Goal: Information Seeking & Learning: Learn about a topic

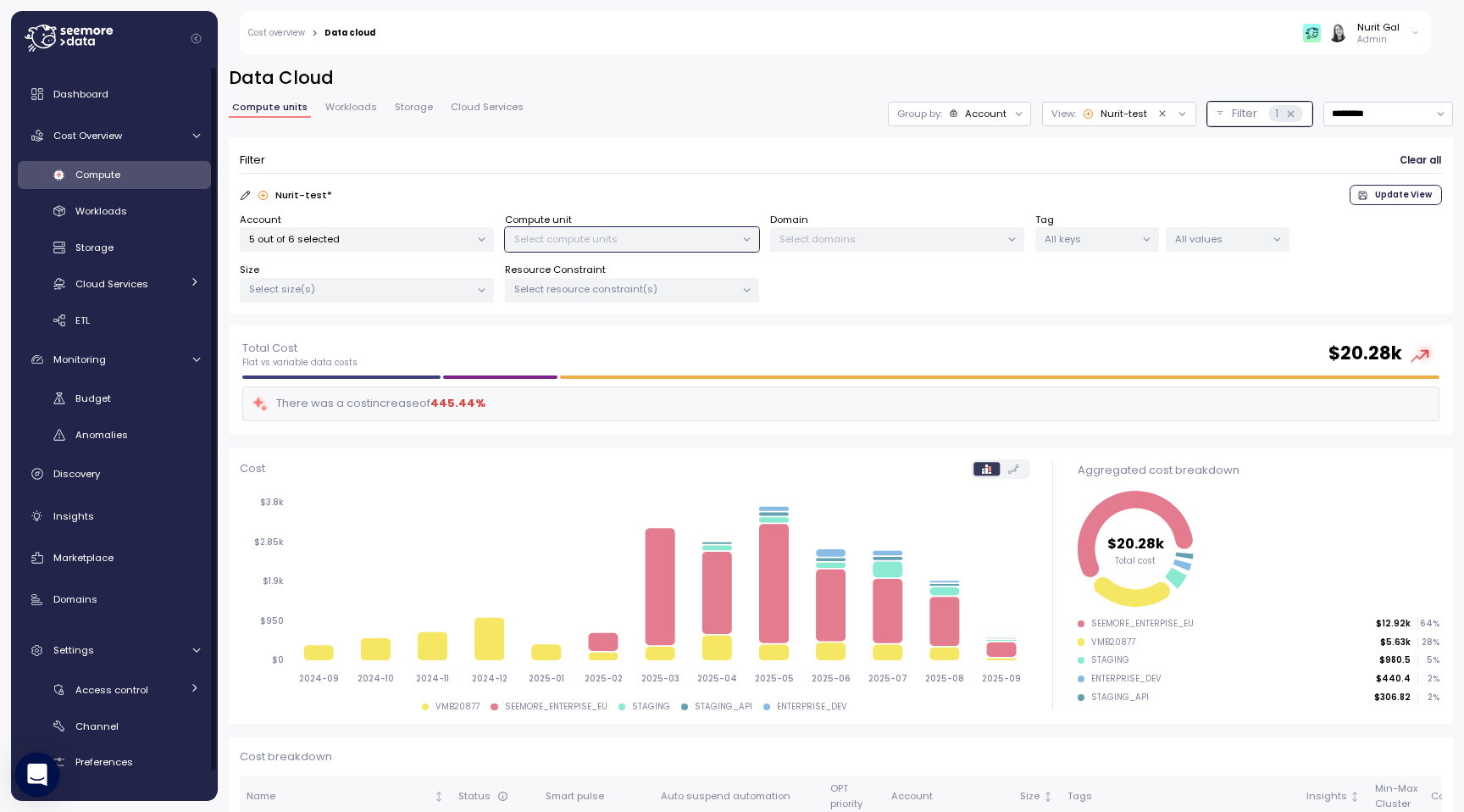
click at [40, 773] on icon "Open Intercom Messenger" at bounding box center [37, 774] width 20 height 22
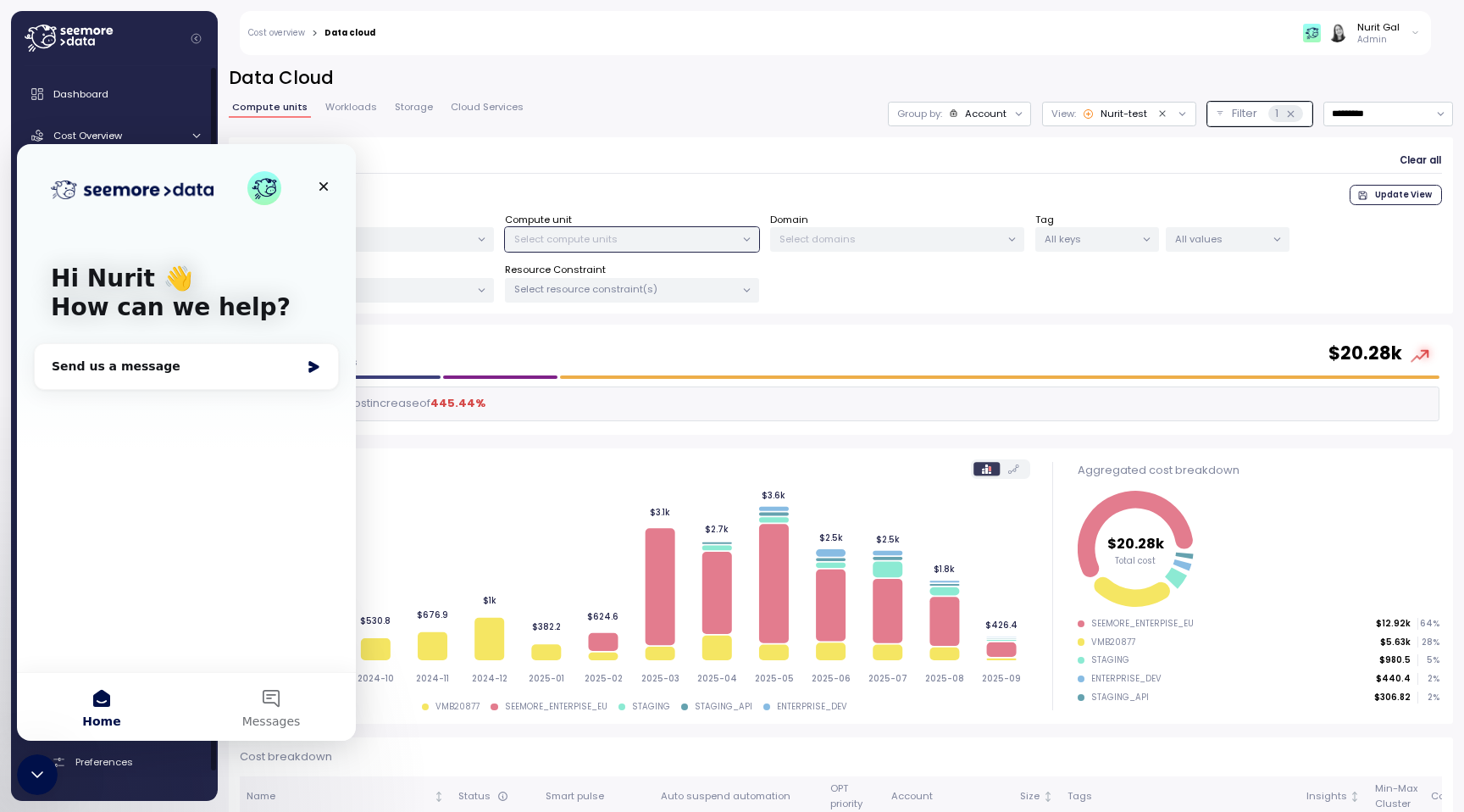
click at [195, 527] on div "Hi Nurit 👋 How can we help? Send us a message" at bounding box center [186, 408] width 339 height 528
click at [222, 365] on div "Send us a message" at bounding box center [175, 366] width 248 height 18
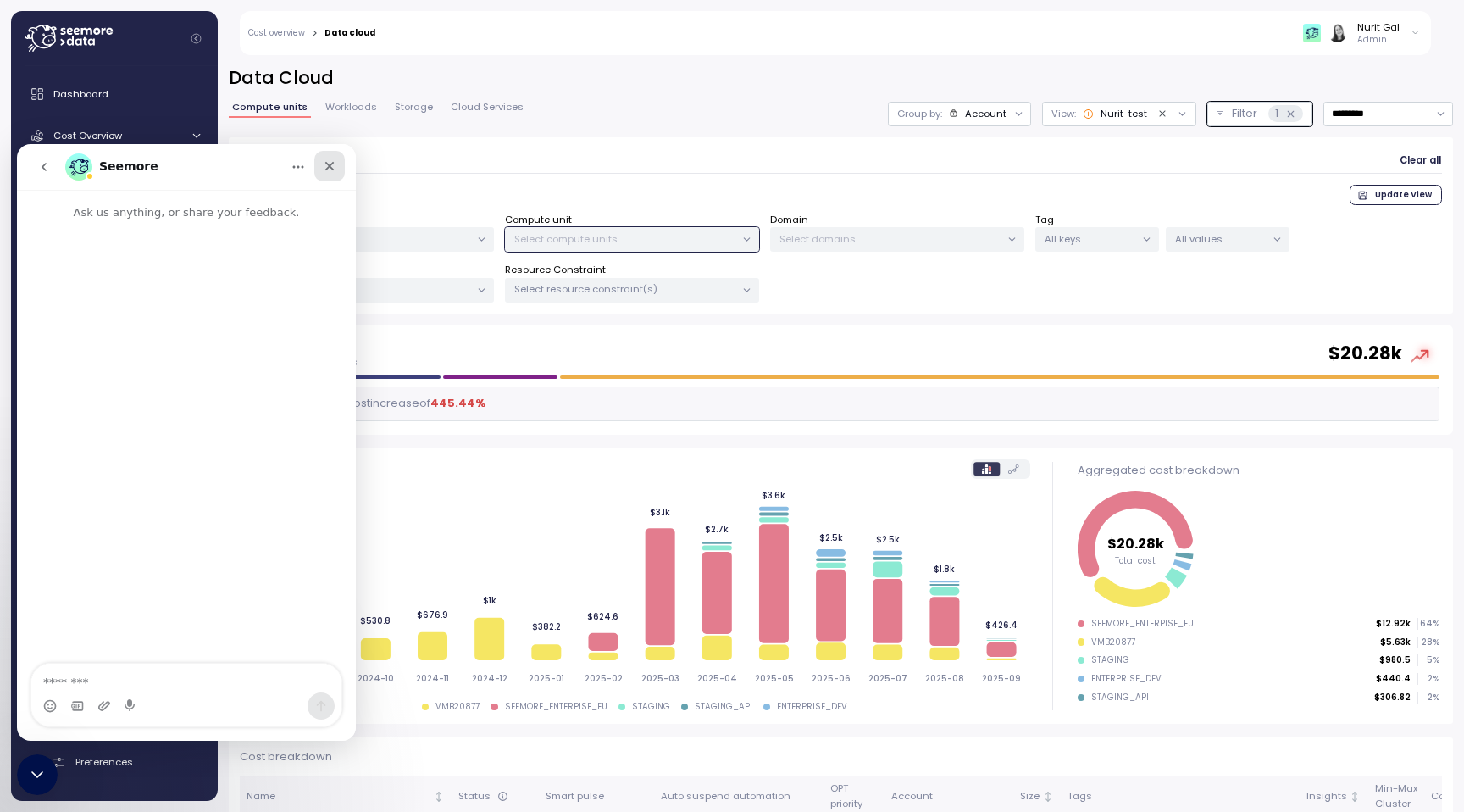
click at [332, 166] on icon "Close" at bounding box center [330, 166] width 14 height 14
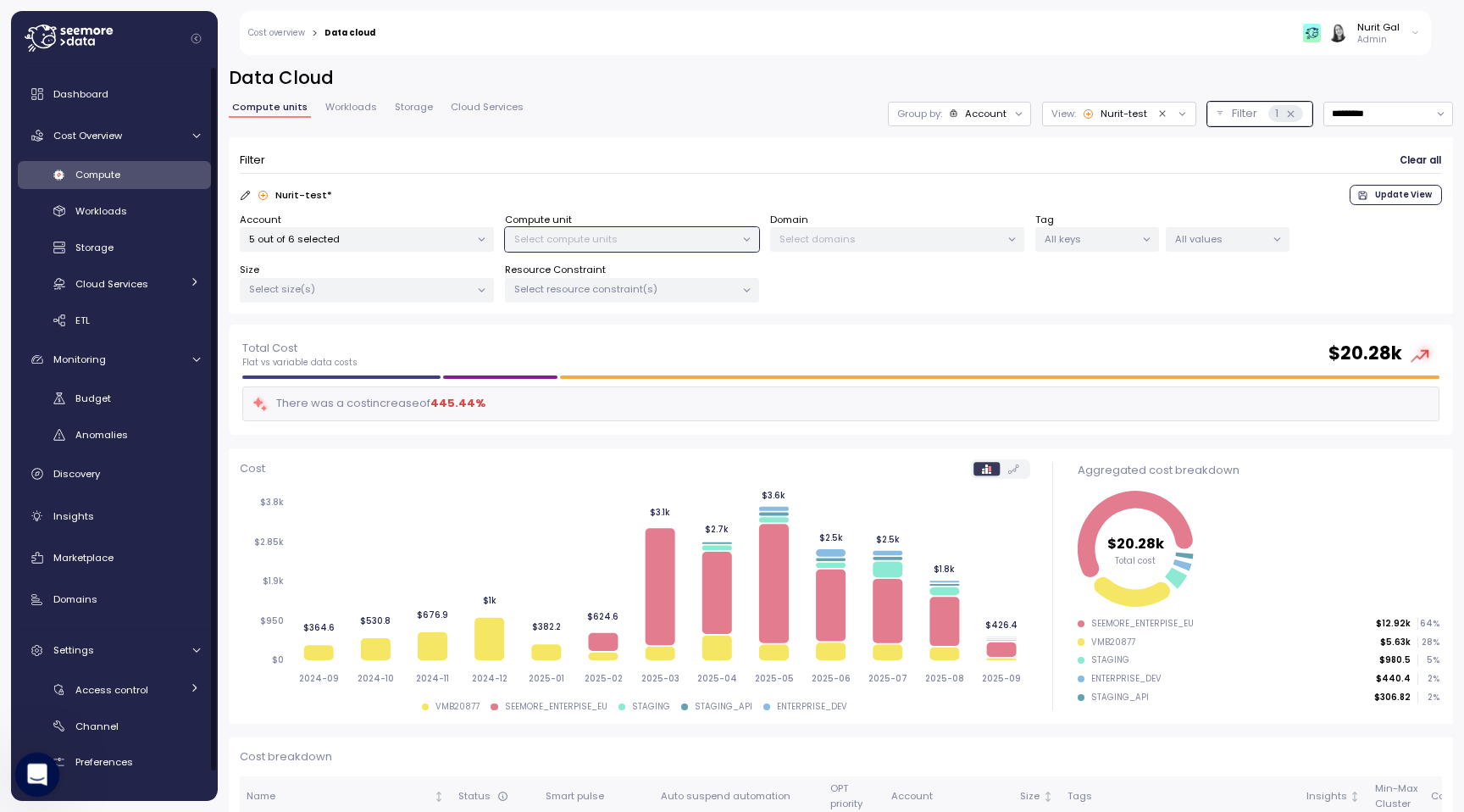
click at [21, 762] on div "Open Intercom Messenger" at bounding box center [35, 771] width 56 height 56
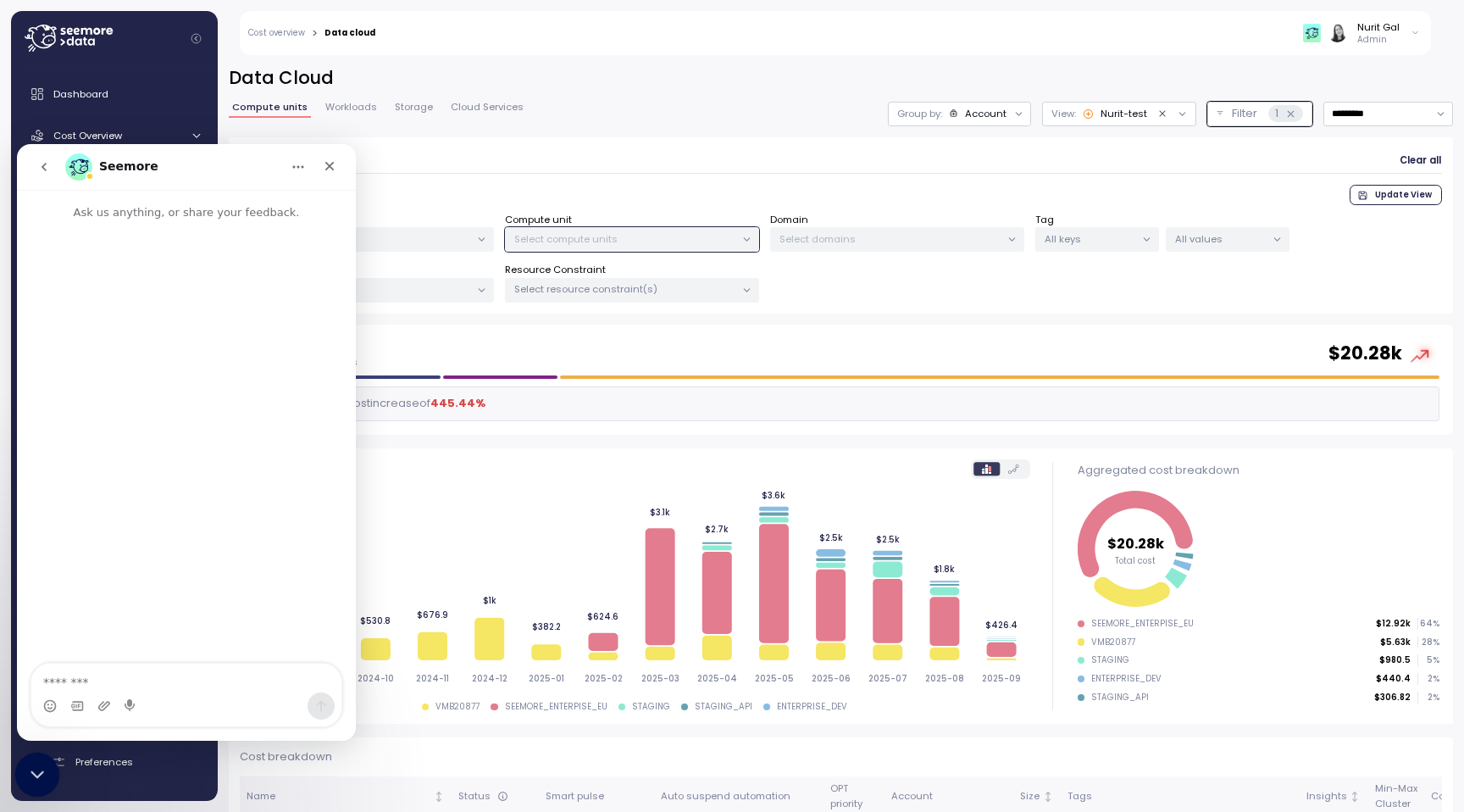
click at [21, 762] on div "Close Intercom Messenger" at bounding box center [35, 771] width 41 height 41
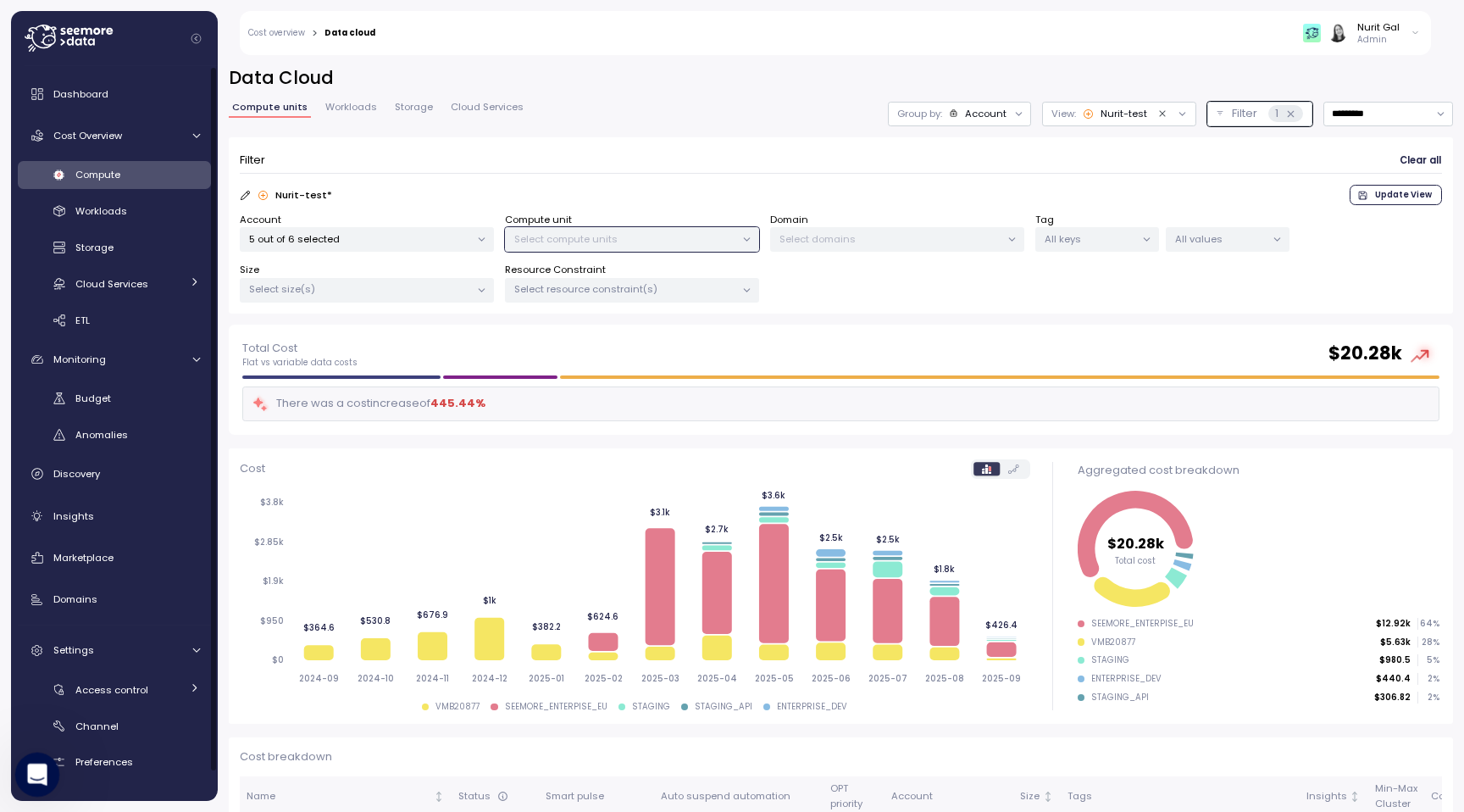
click at [42, 771] on icon "Open Intercom Messenger" at bounding box center [35, 772] width 28 height 28
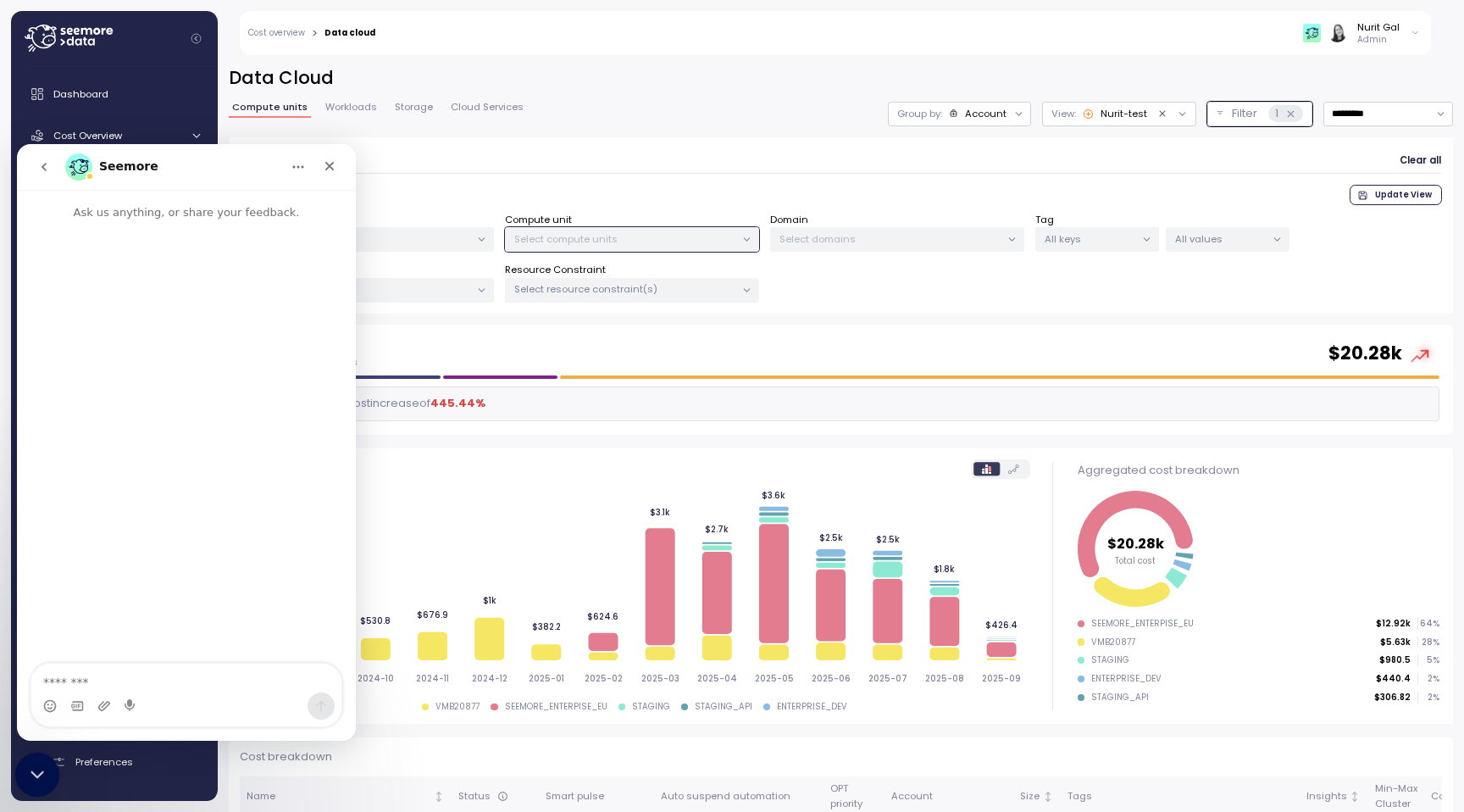
click at [42, 771] on icon "Close Intercom Messenger" at bounding box center [35, 771] width 21 height 21
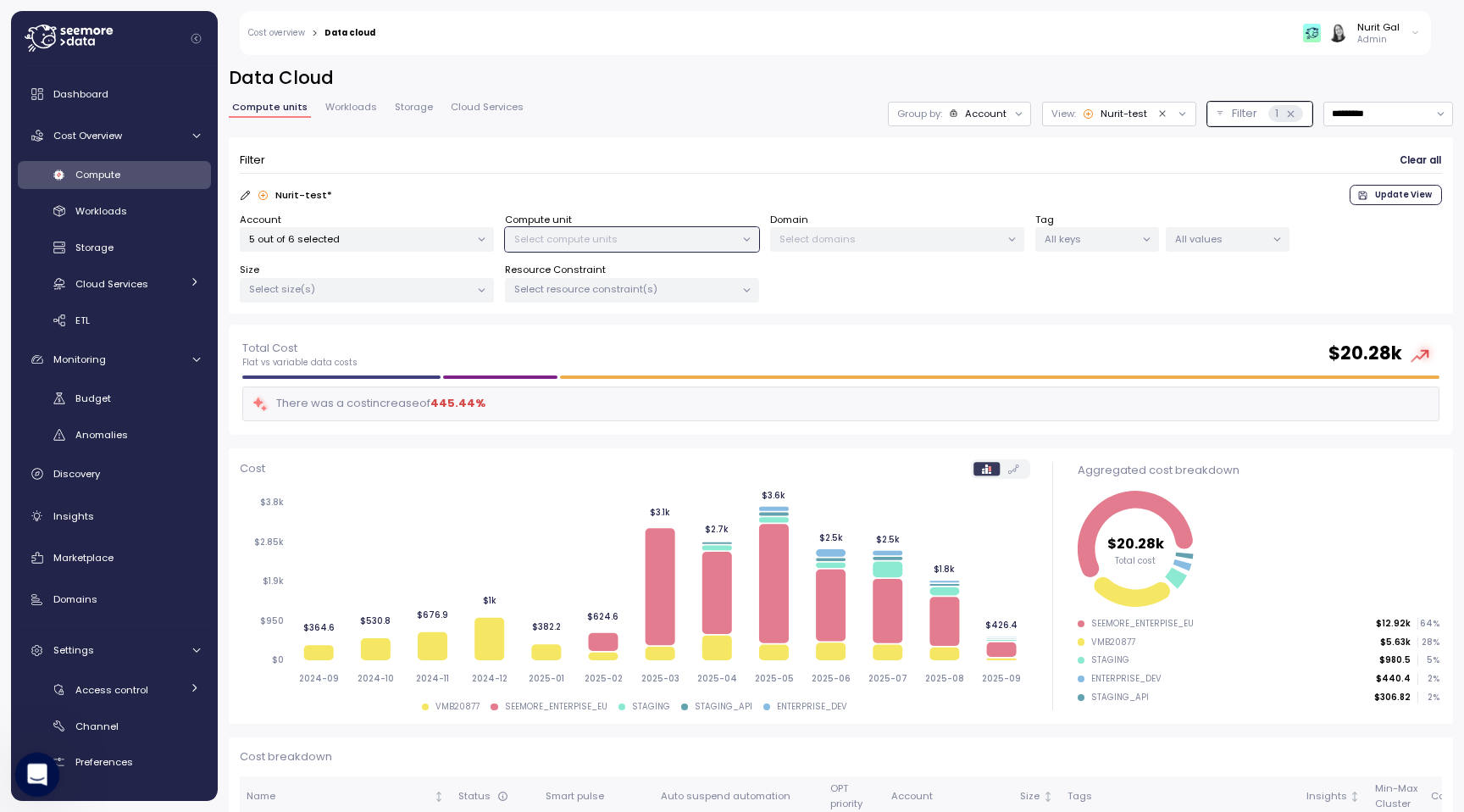
click at [44, 773] on icon "Open Intercom Messenger" at bounding box center [35, 772] width 28 height 28
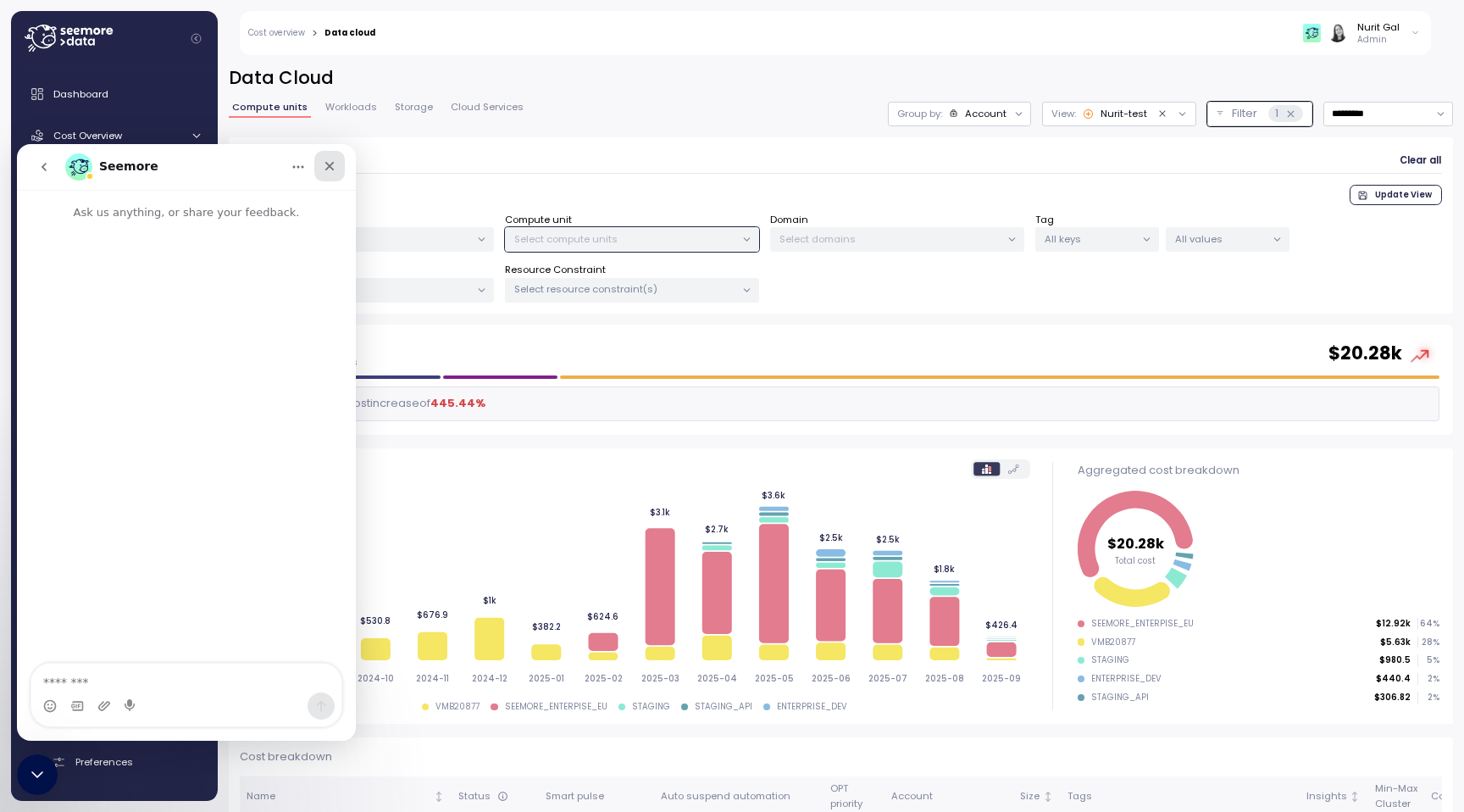
click at [327, 169] on icon "Close" at bounding box center [329, 166] width 9 height 9
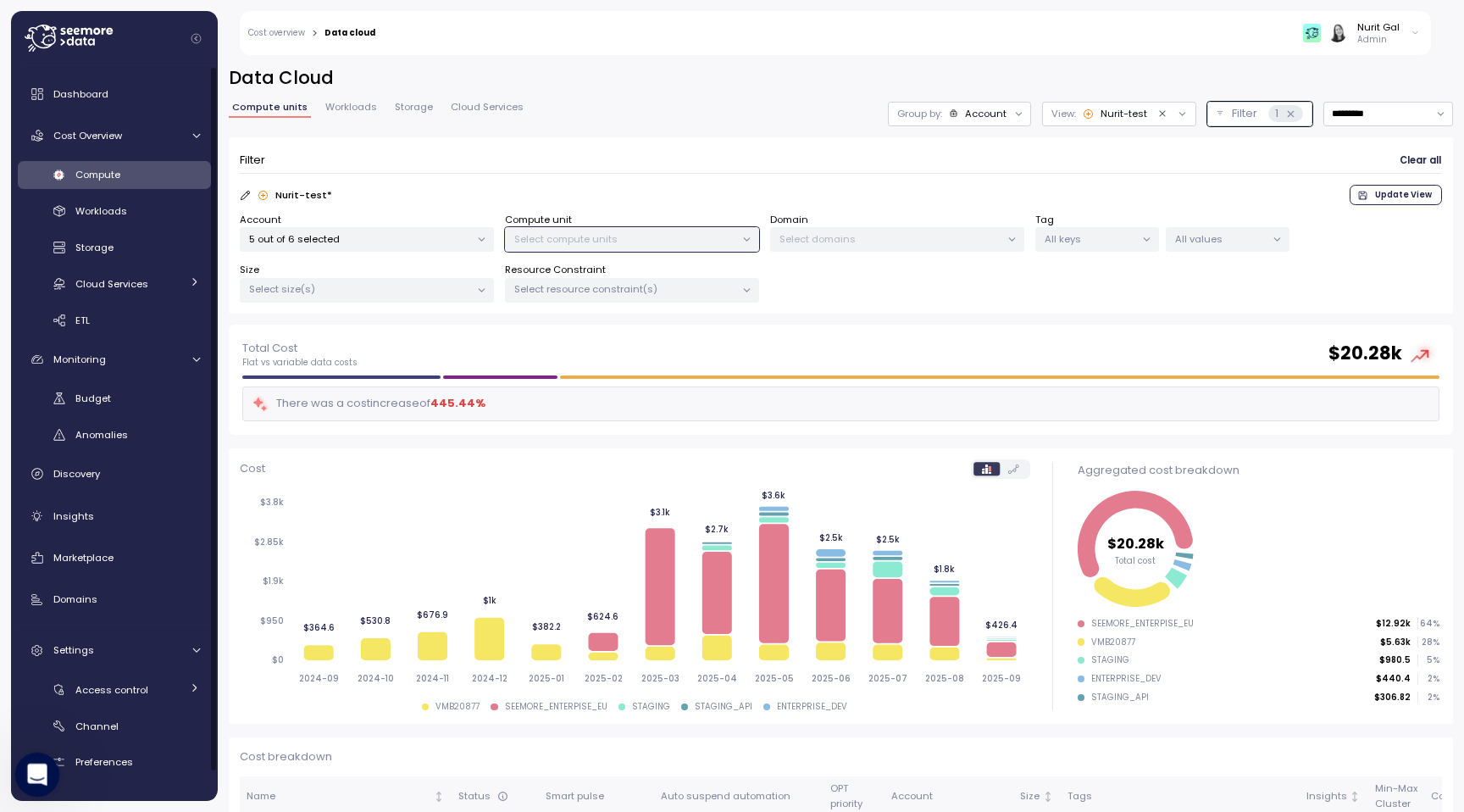
click at [33, 769] on icon "Open Intercom Messenger" at bounding box center [35, 772] width 28 height 28
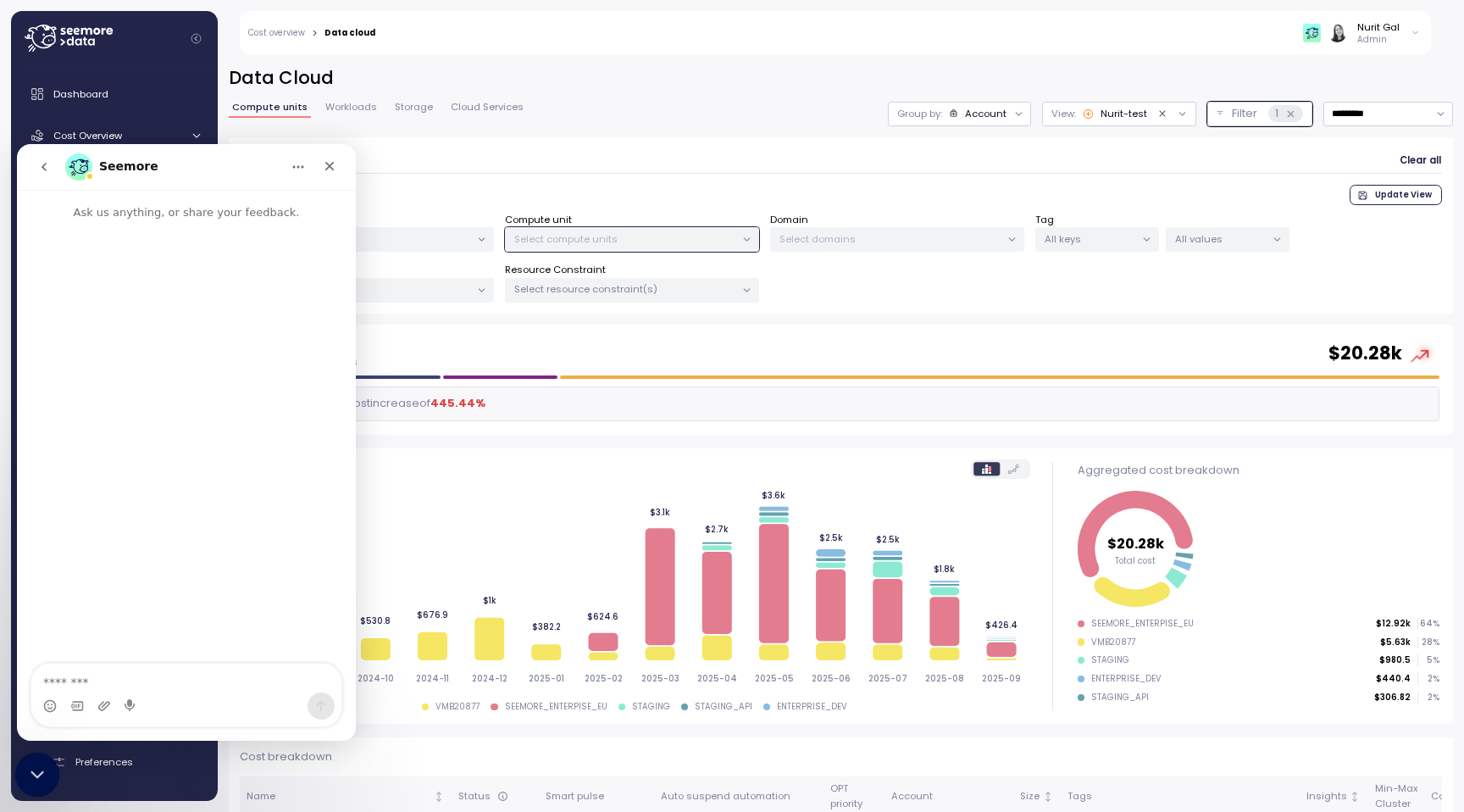
click at [34, 769] on icon "Close Intercom Messenger" at bounding box center [35, 771] width 21 height 21
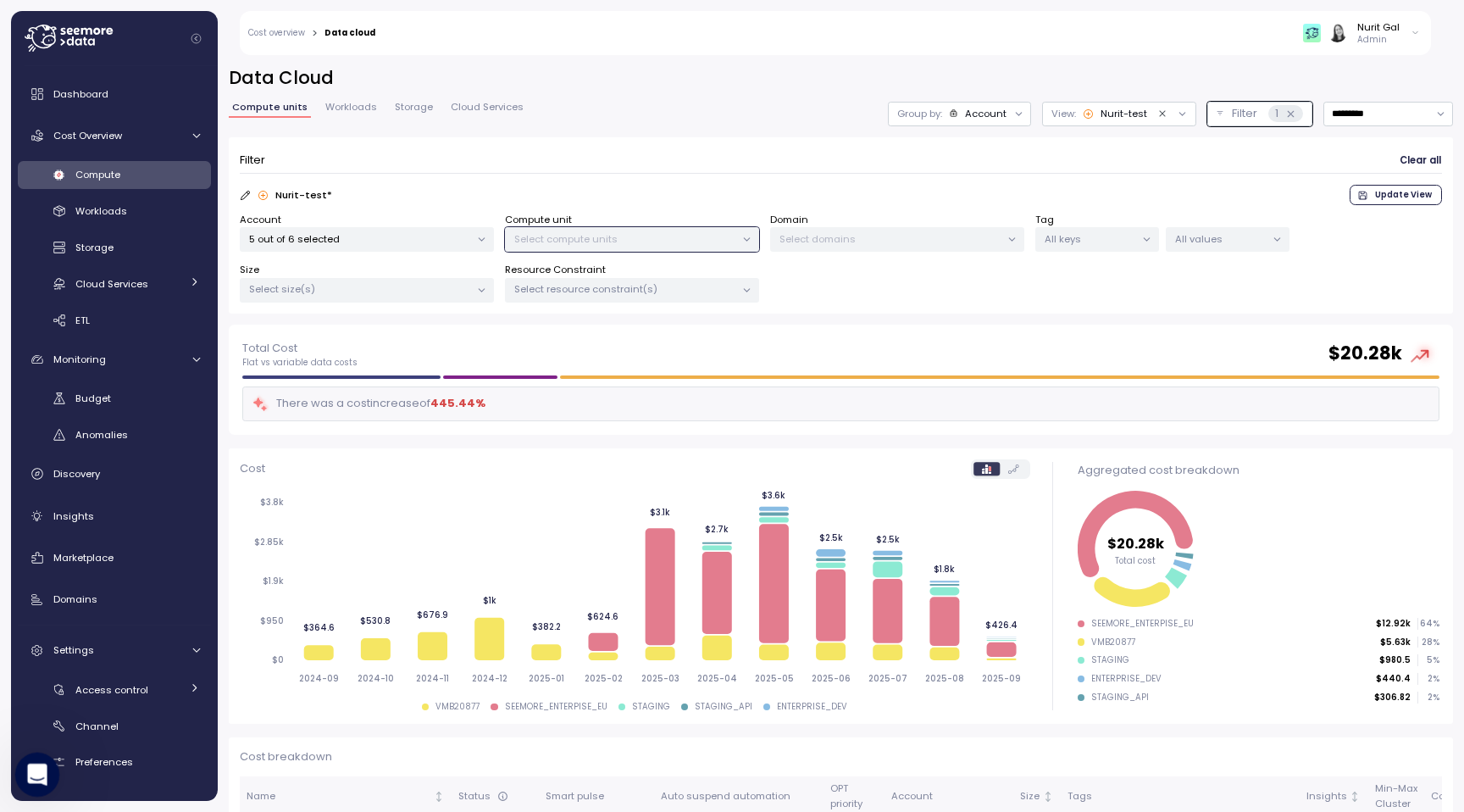
click at [34, 768] on icon "Open Intercom Messenger" at bounding box center [35, 772] width 28 height 28
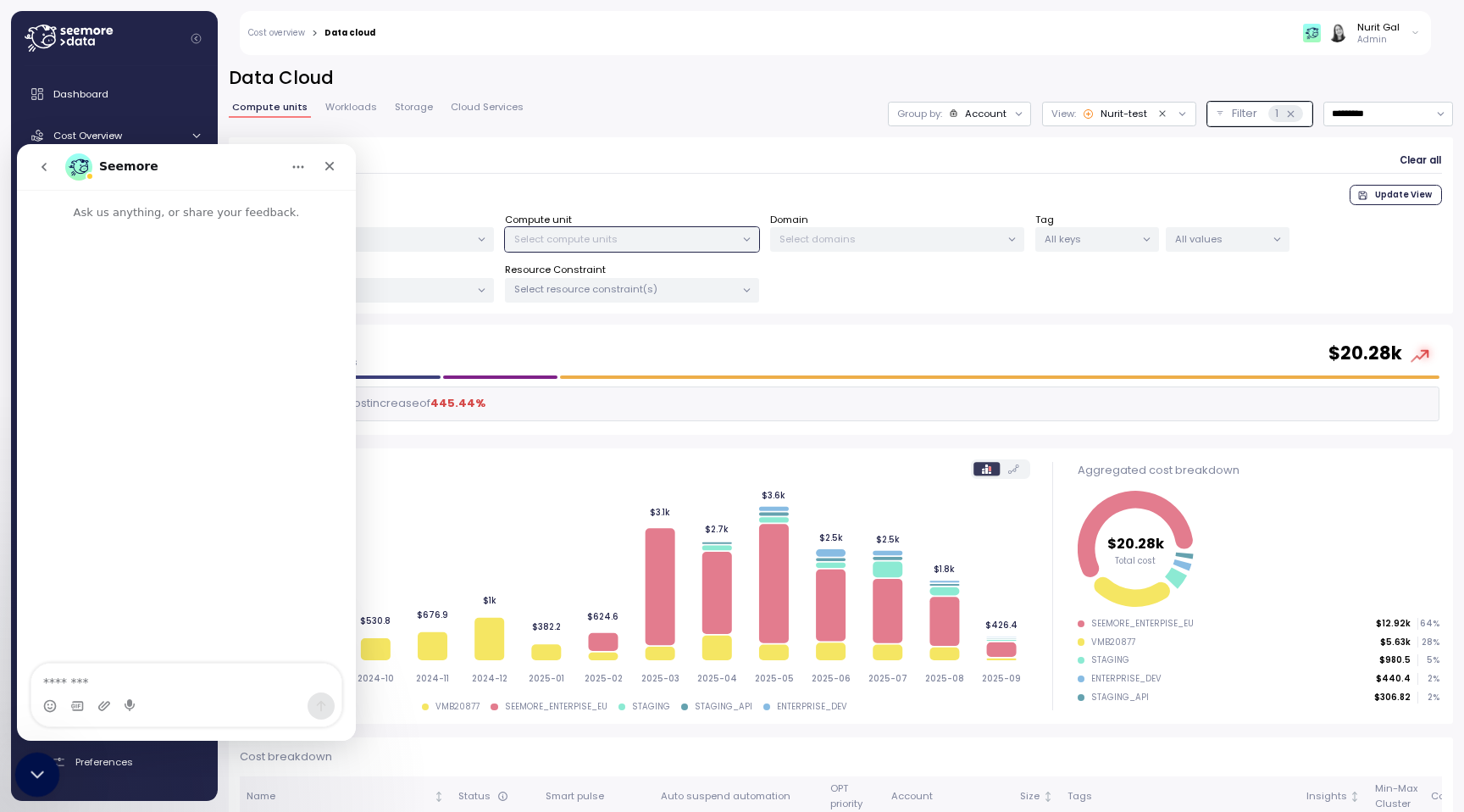
click at [34, 767] on icon "Close Intercom Messenger" at bounding box center [35, 771] width 21 height 21
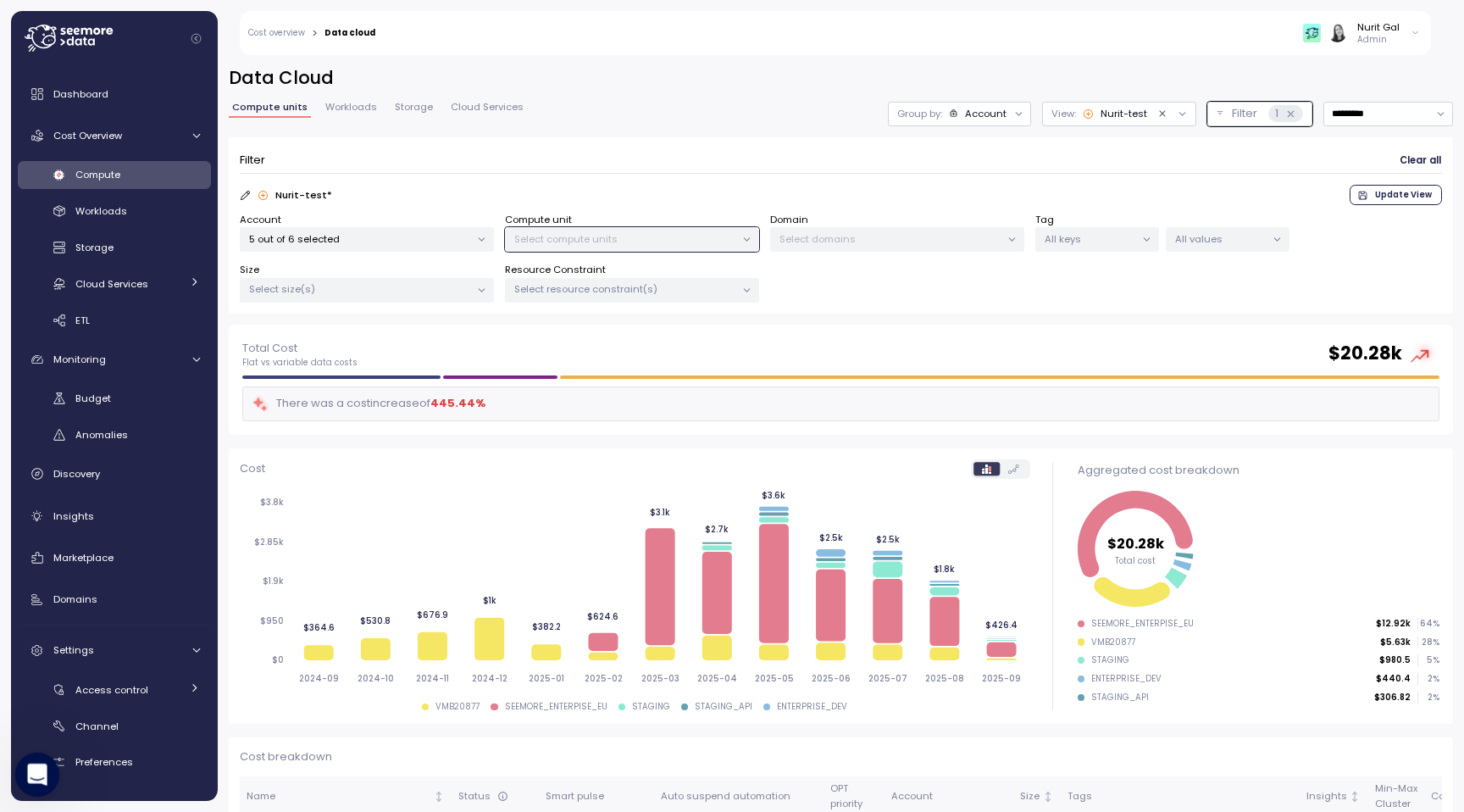
click at [34, 767] on icon "Open Intercom Messenger" at bounding box center [35, 772] width 28 height 28
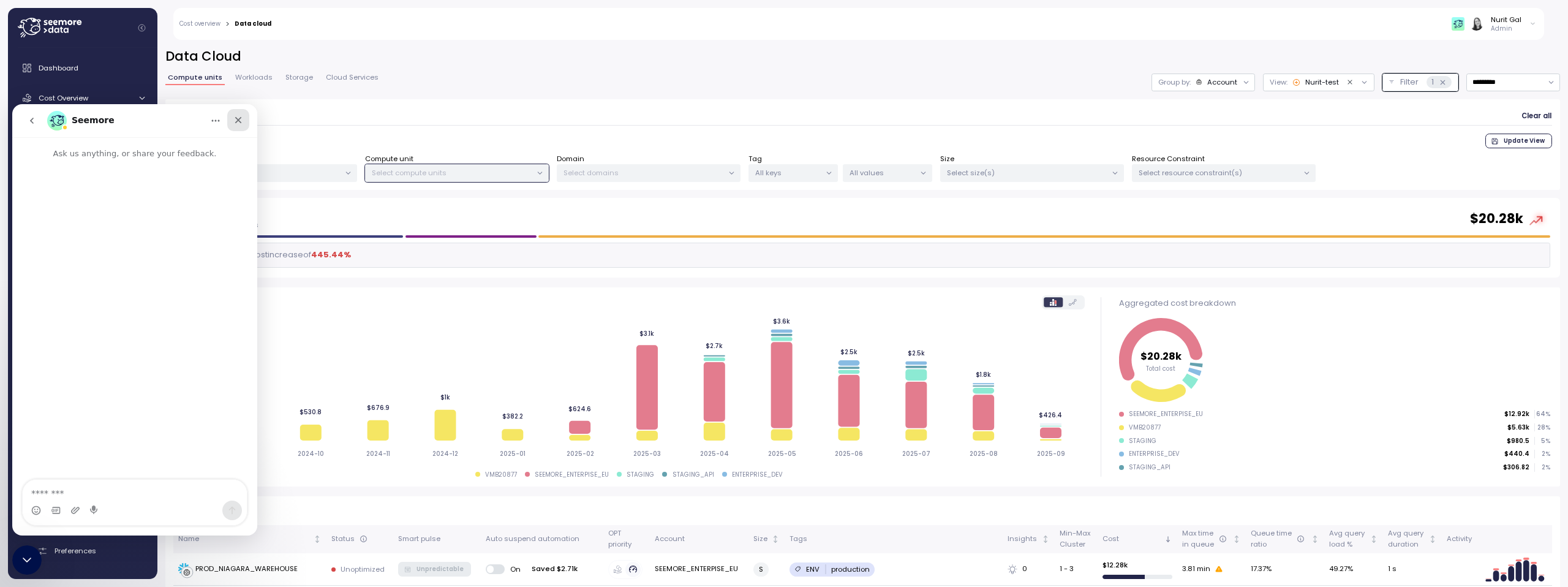
click at [241, 118] on icon "Close" at bounding box center [238, 120] width 6 height 6
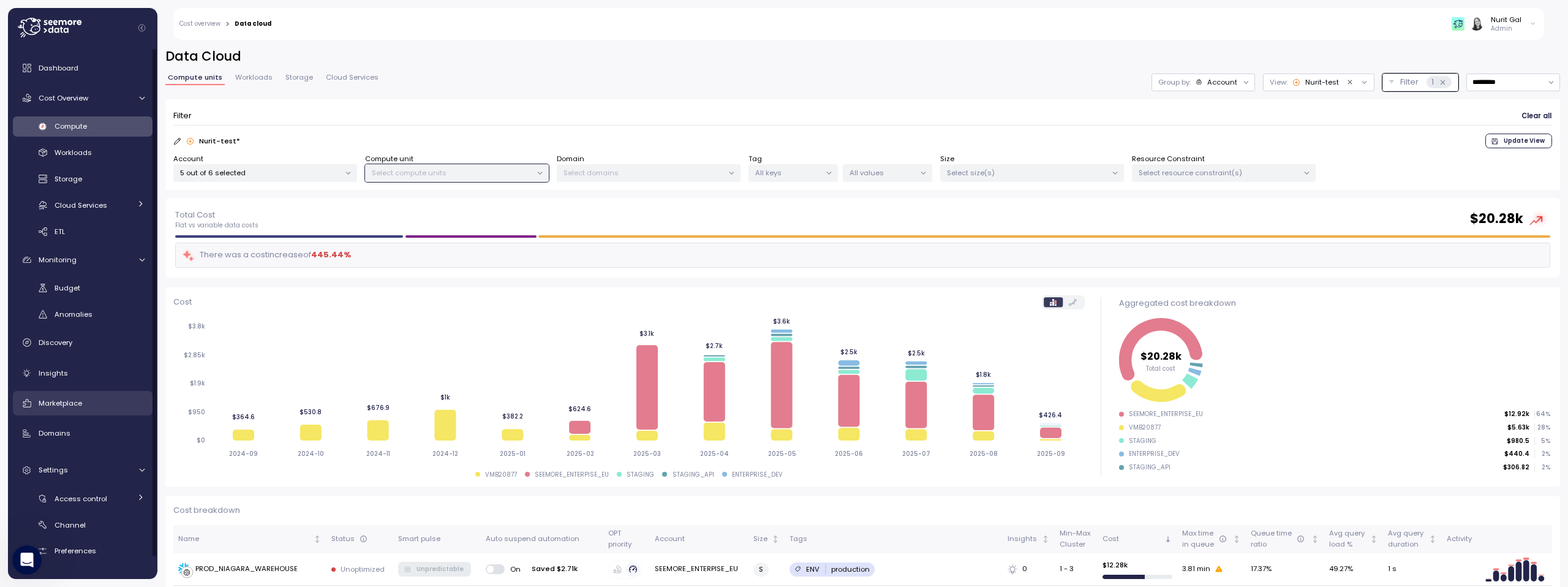
scroll to position [23, 0]
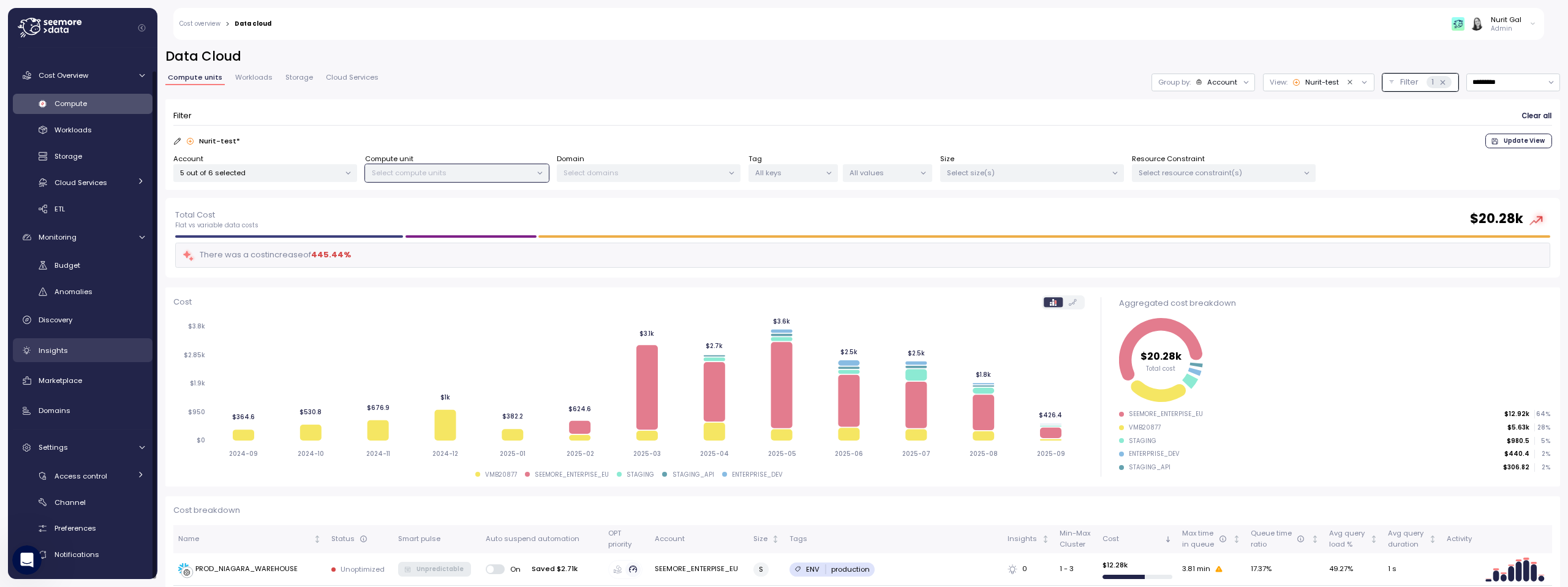
click at [84, 360] on link "Insights" at bounding box center [83, 350] width 140 height 24
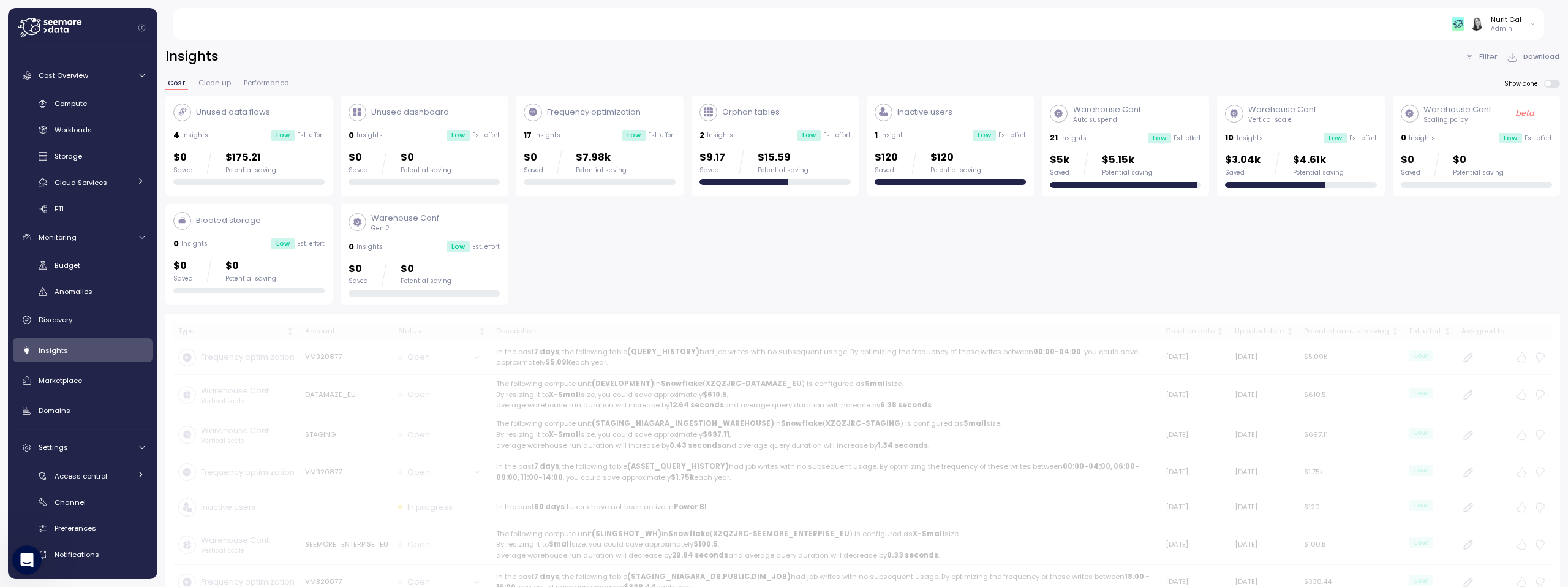
scroll to position [23, 0]
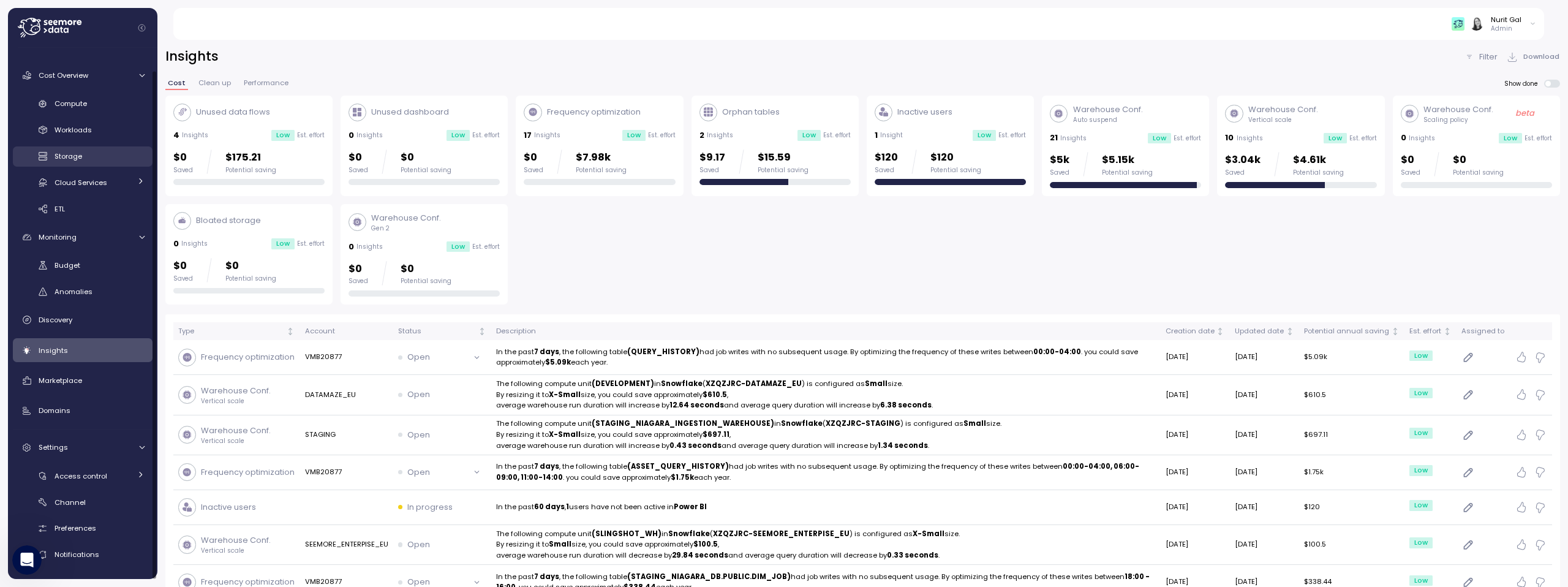
click at [96, 164] on link "Storage" at bounding box center [83, 156] width 140 height 20
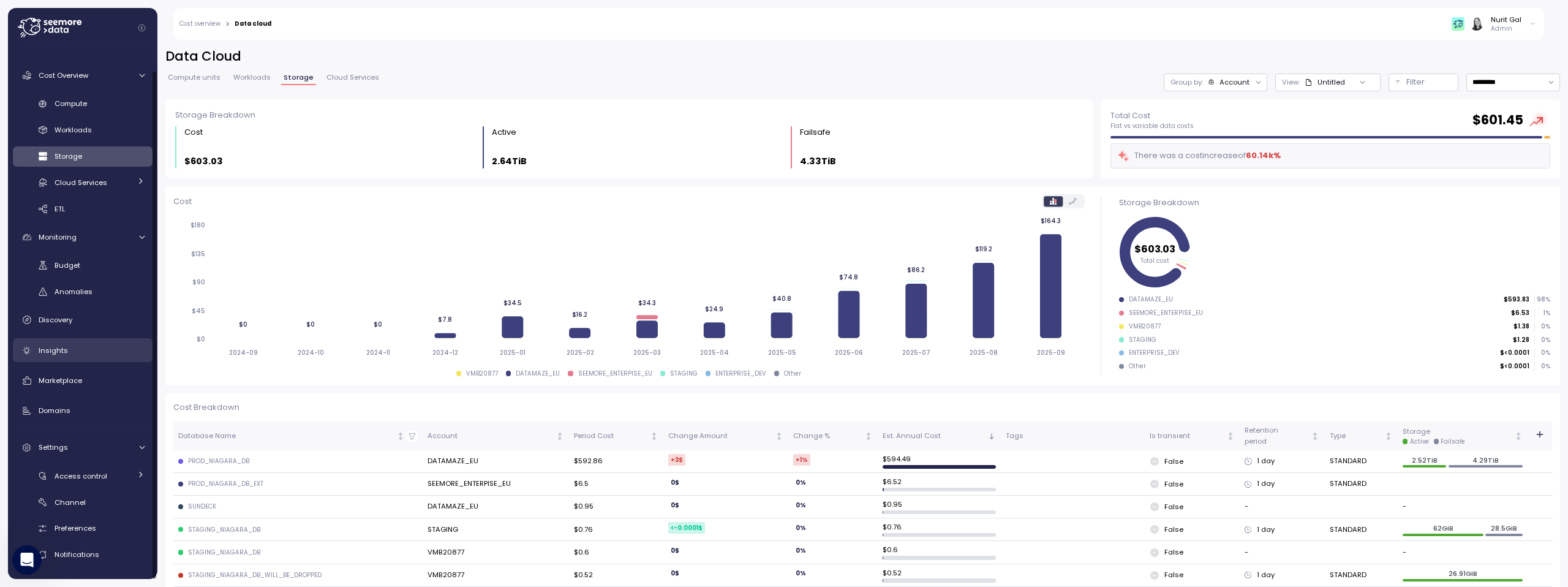
click at [88, 351] on div "Insights" at bounding box center [91, 350] width 106 height 12
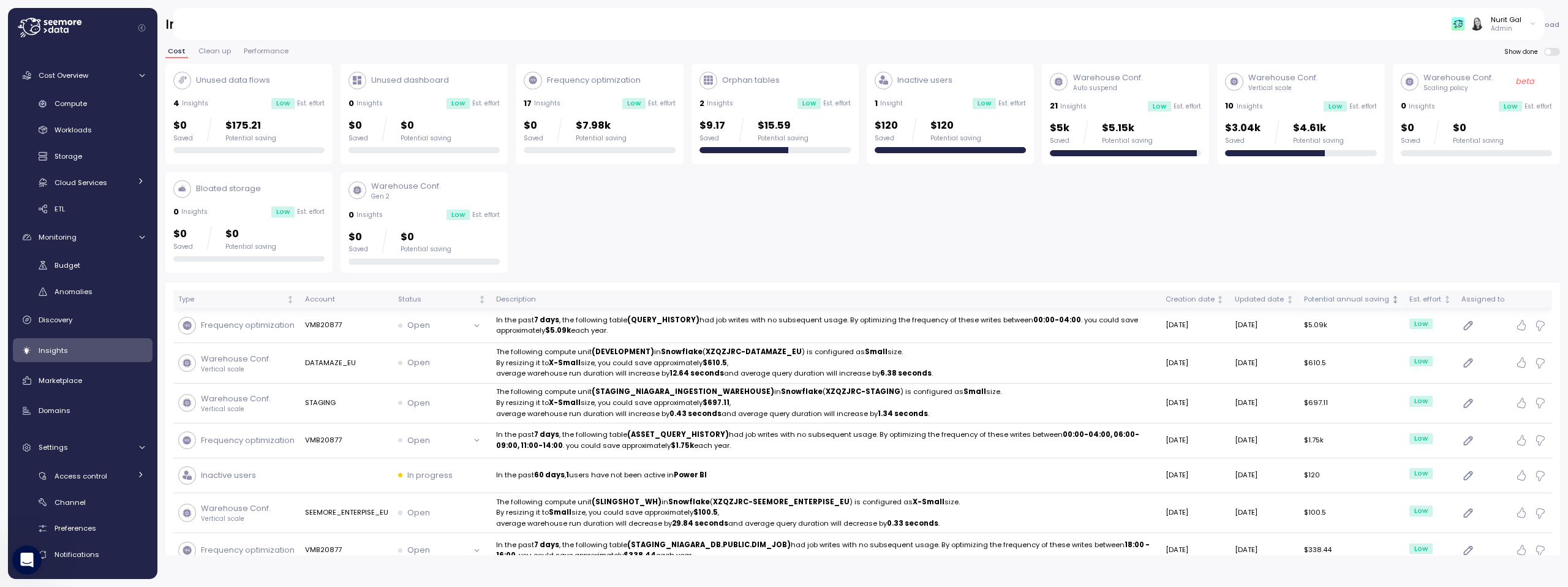
click at [1057, 303] on icon "Not sorted" at bounding box center [1395, 299] width 9 height 9
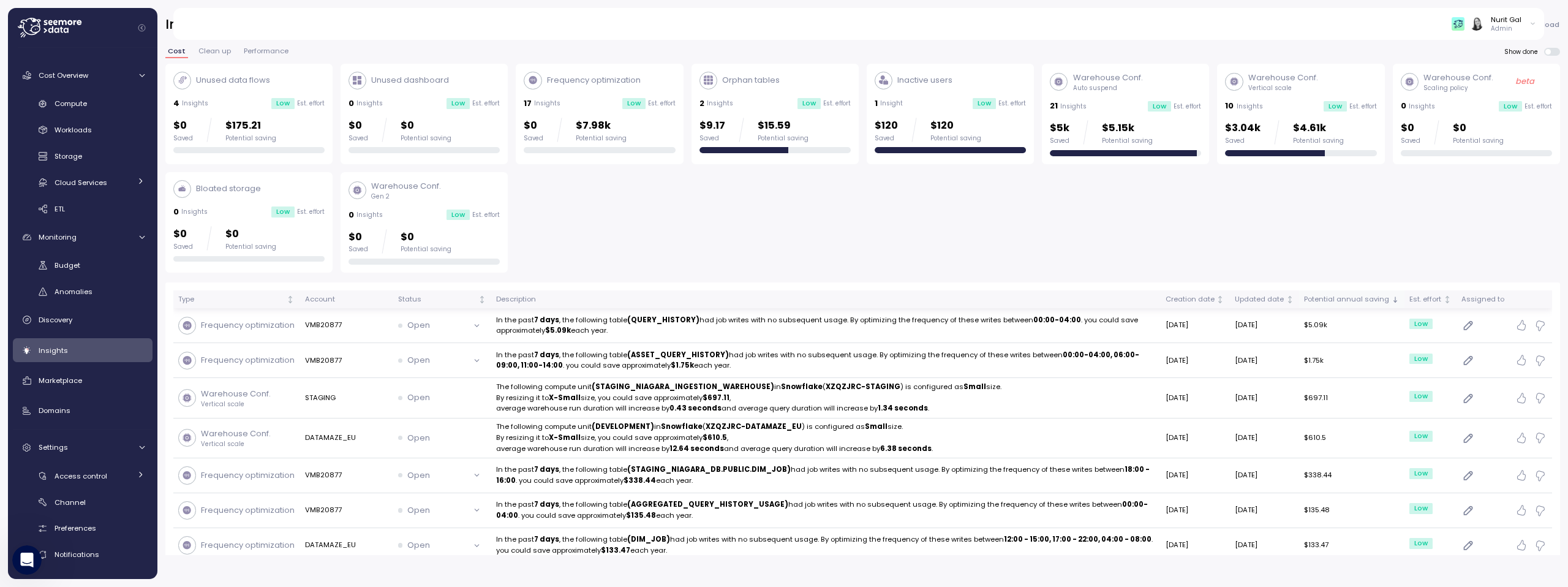
click at [728, 97] on div "2 Insights" at bounding box center [715, 103] width 34 height 12
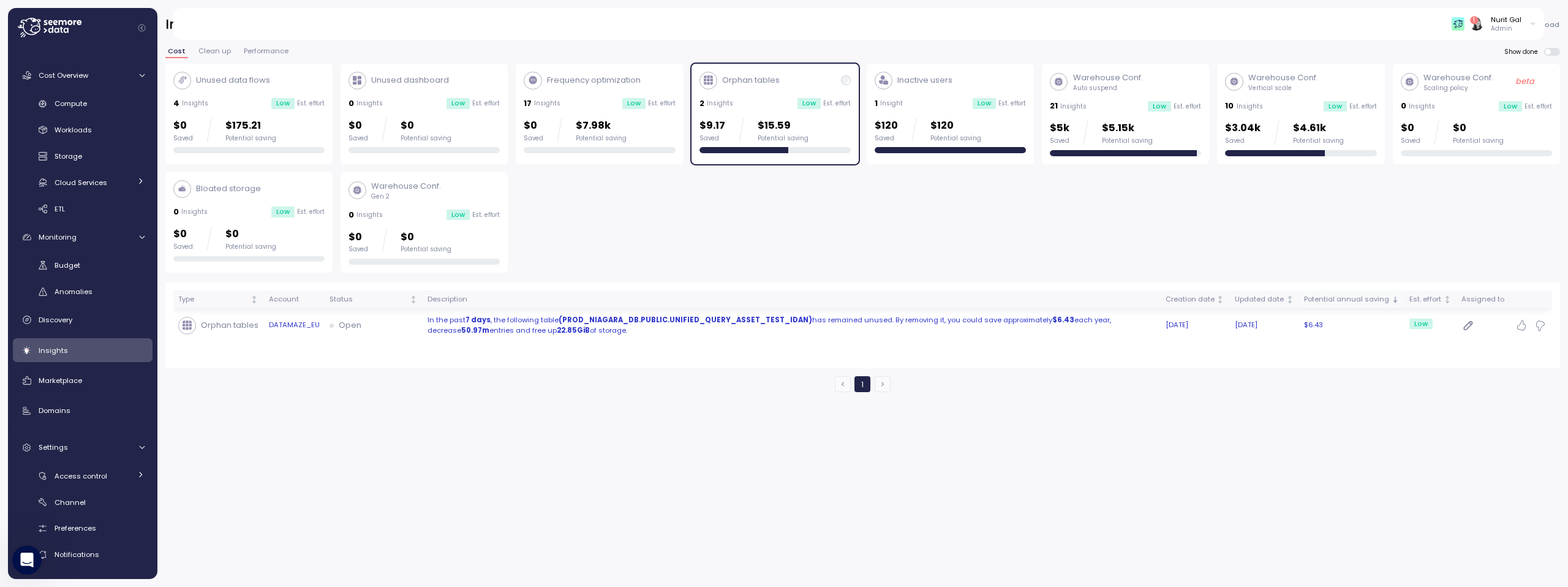
click at [686, 325] on p "In the past 7 days , the following table (PROD_NIAGARA_DB.PUBLIC.UNIFIED_QUERY_…" at bounding box center [792, 326] width 728 height 21
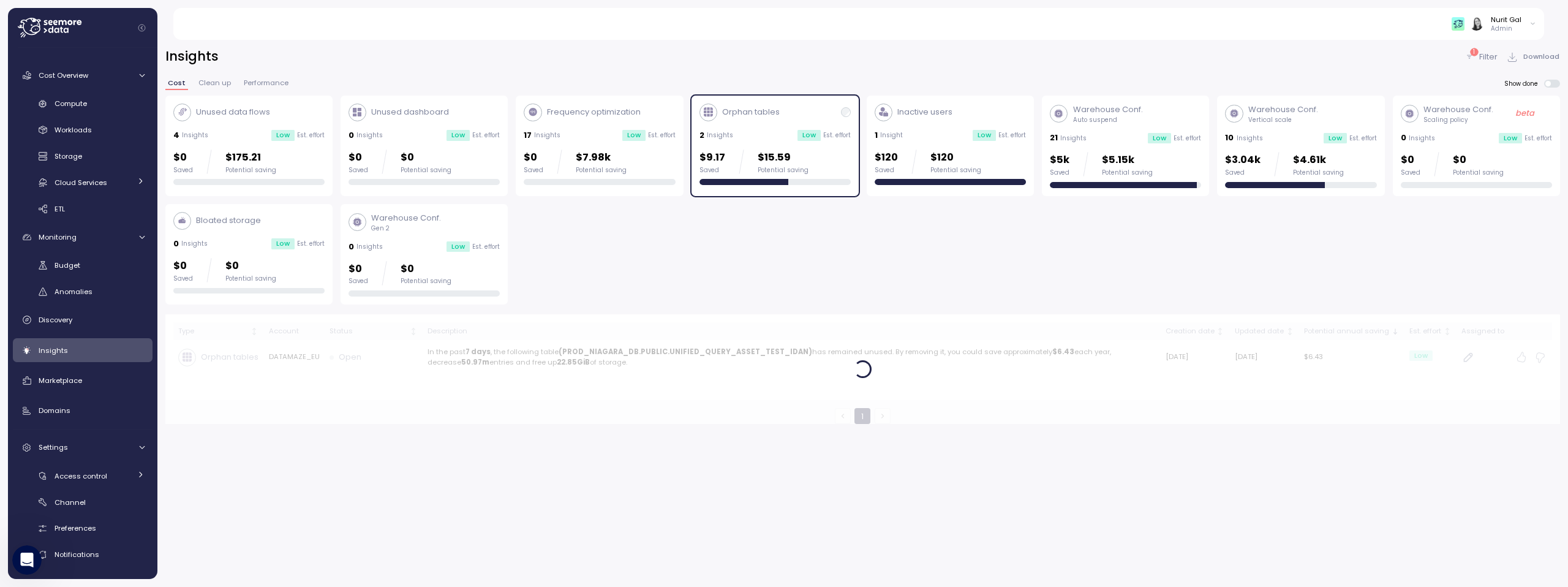
scroll to position [32, 0]
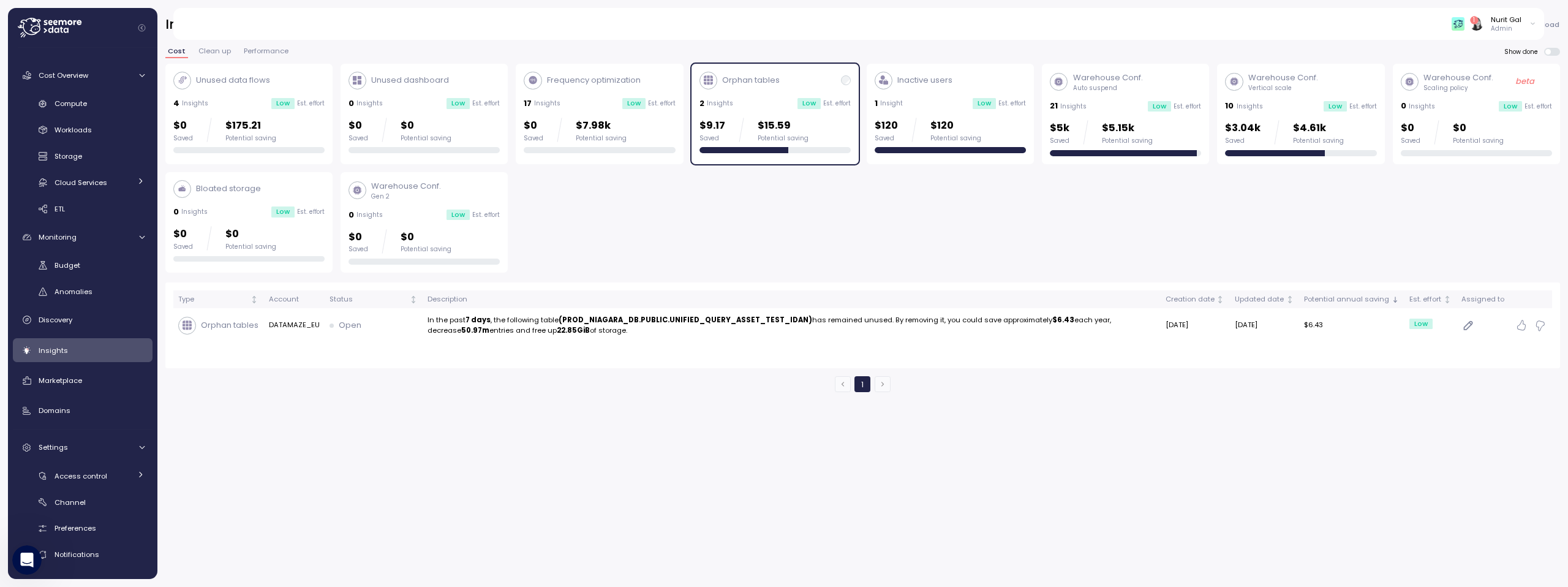
click at [763, 125] on p "$15.59" at bounding box center [783, 126] width 51 height 16
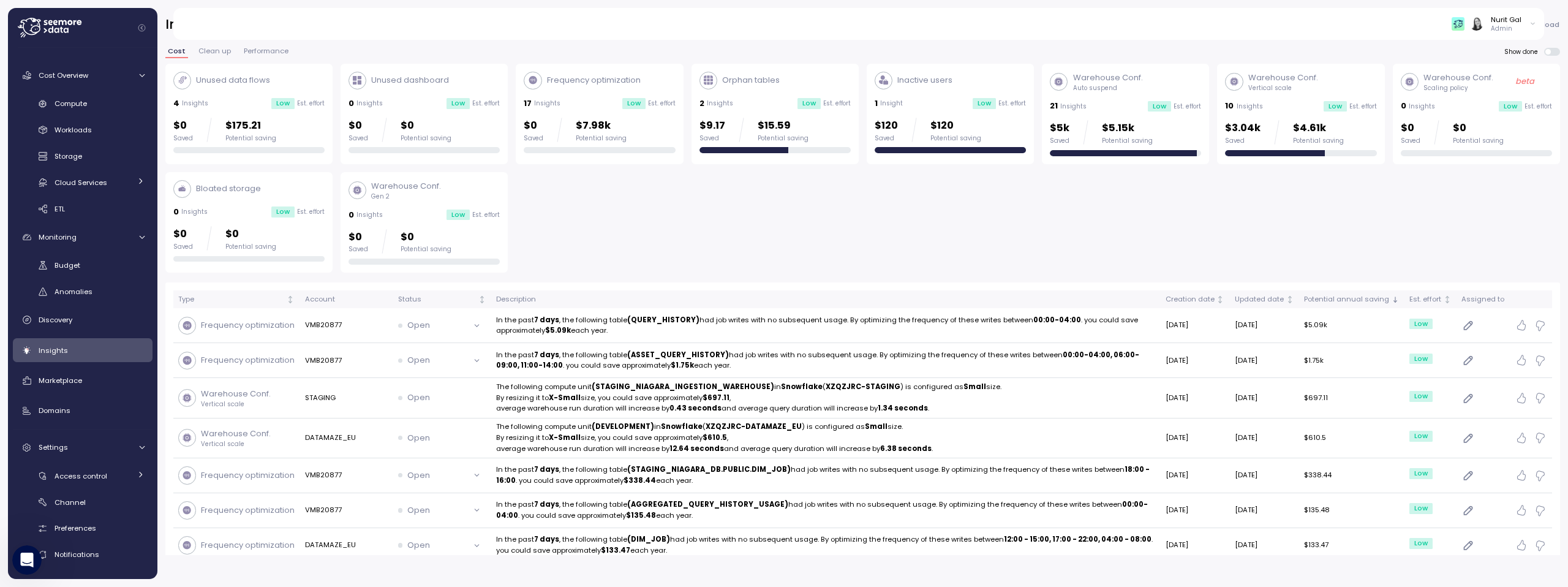
click at [751, 108] on div "2 Insights Low Est. effort" at bounding box center [775, 103] width 151 height 12
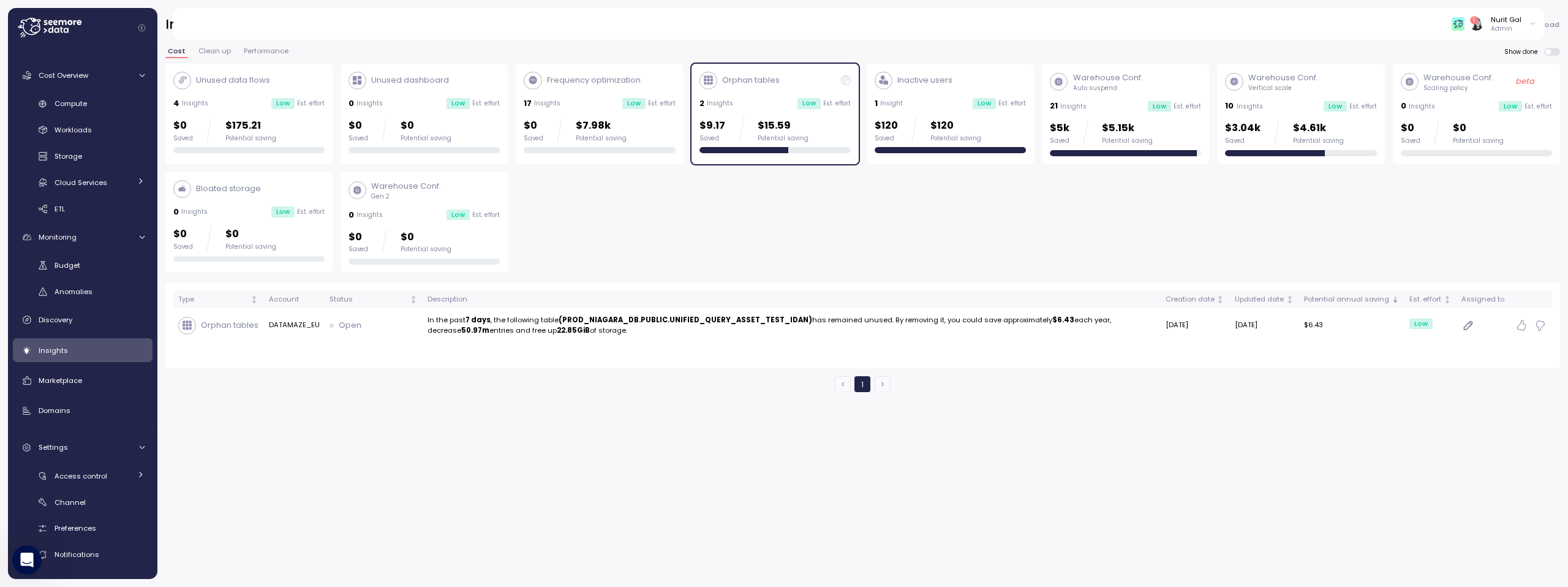
click at [743, 343] on div "Type Account Status Description Creation date Updated date Potential annual sav…" at bounding box center [863, 326] width 1379 height 70
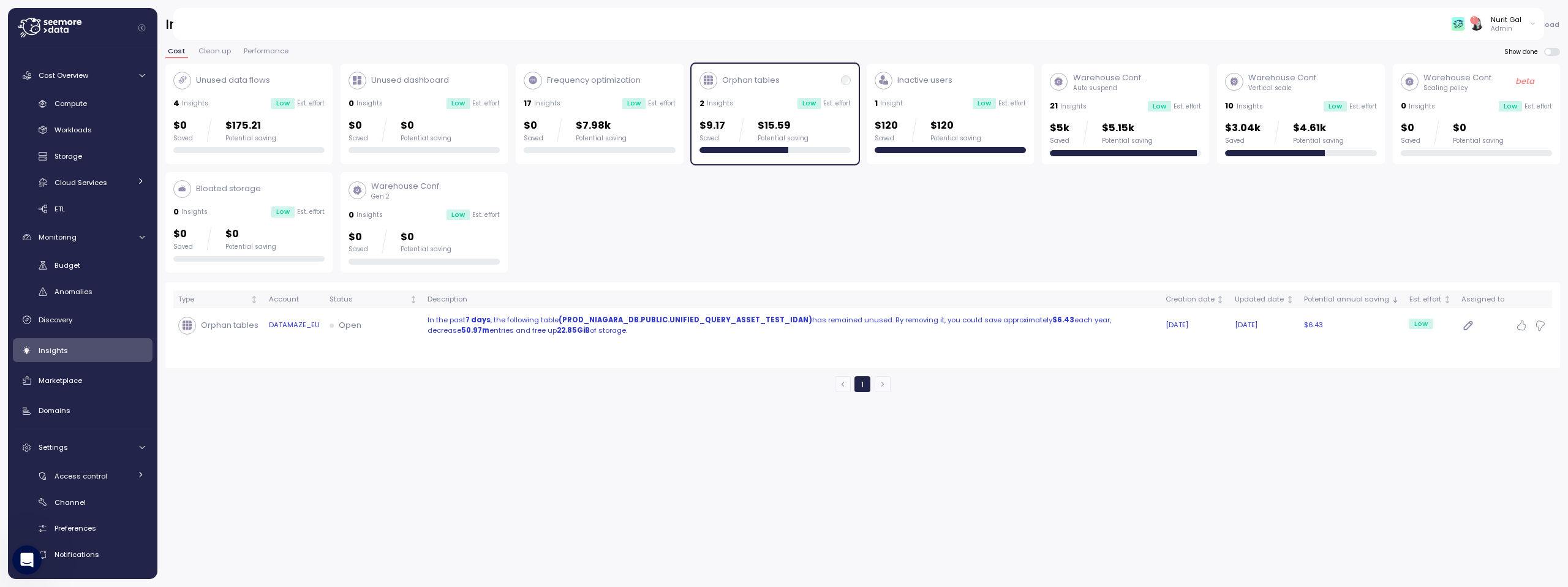
click at [744, 327] on p "In the past 7 days , the following table (PROD_NIAGARA_DB.PUBLIC.UNIFIED_QUERY_…" at bounding box center [792, 326] width 728 height 21
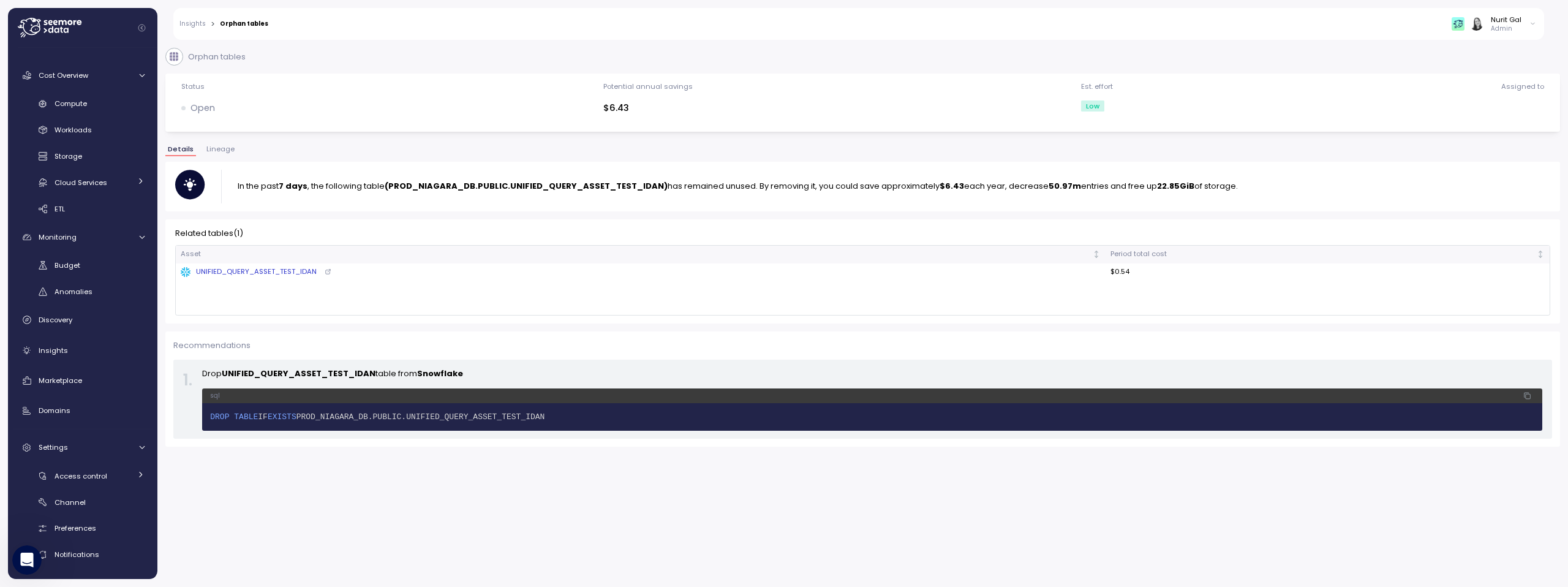
click at [571, 411] on span "1 DROP TABLE IF EXISTS PROD_NIAGARA_DB.PUBLIC.UNIFIED_QUERY_ASSET_TEST_IDAN" at bounding box center [872, 416] width 1324 height 12
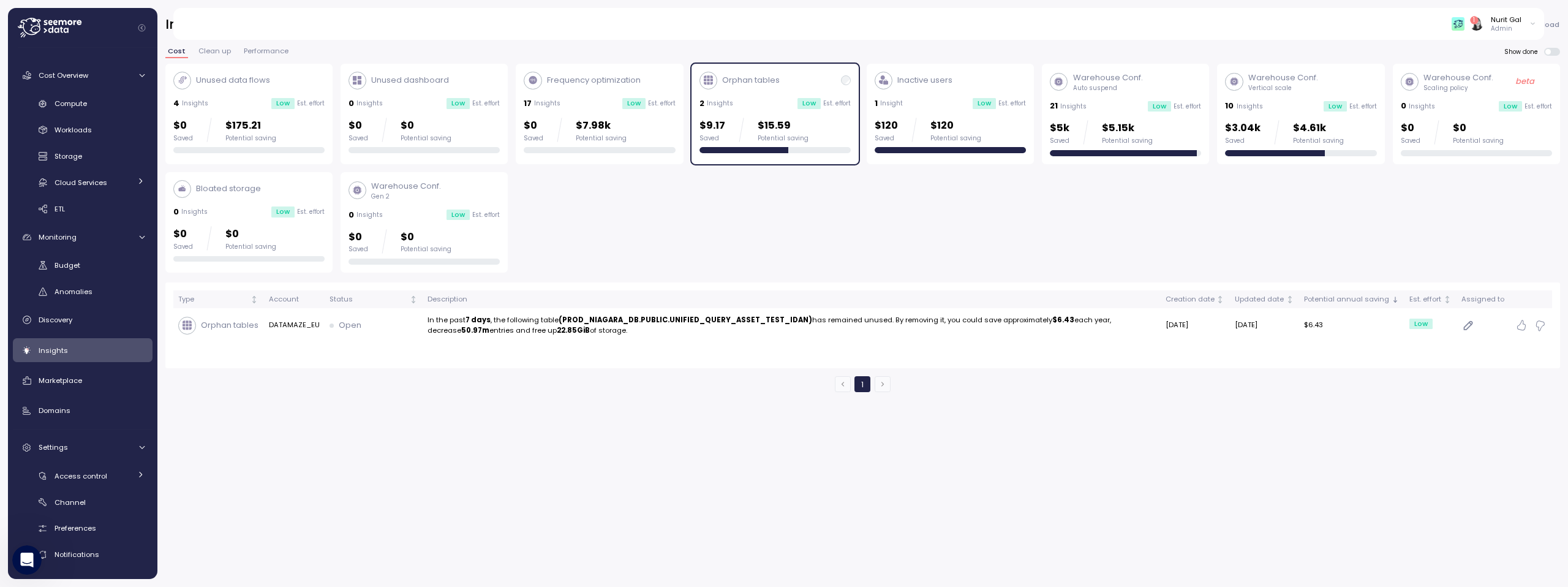
click at [713, 128] on p "$9.17" at bounding box center [712, 126] width 26 height 16
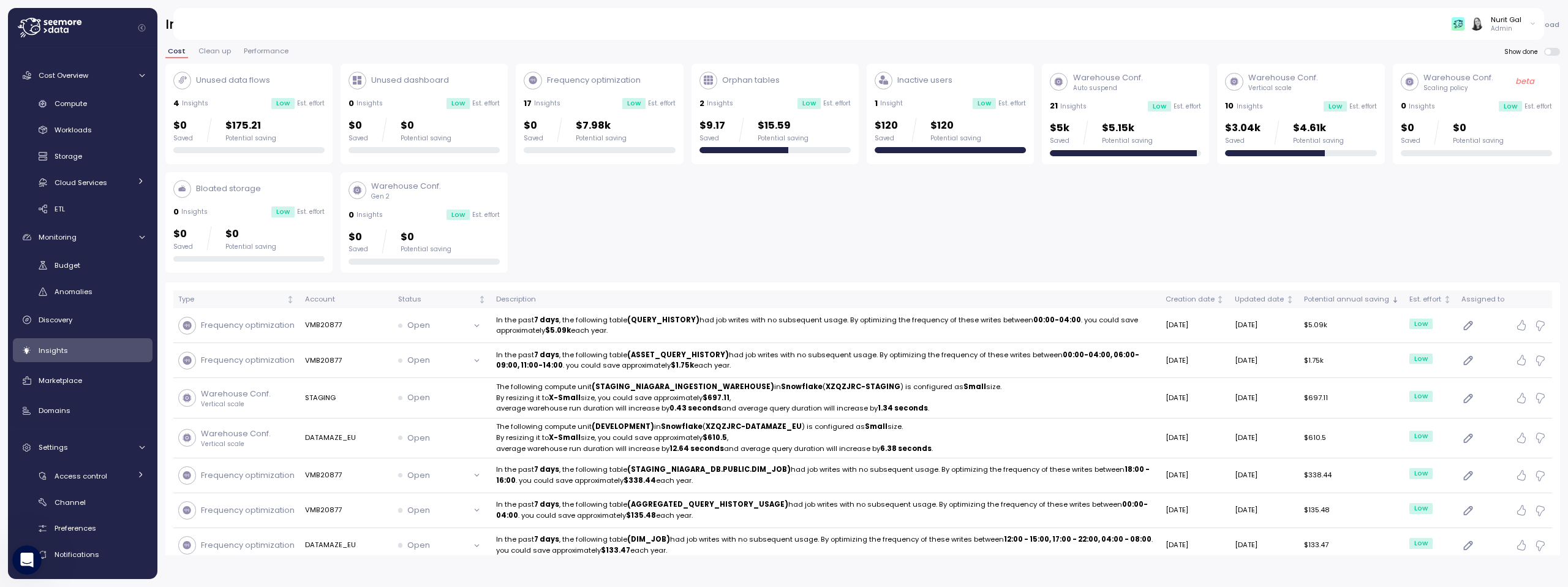
click at [732, 120] on div "$9.17 Saved $15.59 Potential saving" at bounding box center [753, 130] width 109 height 24
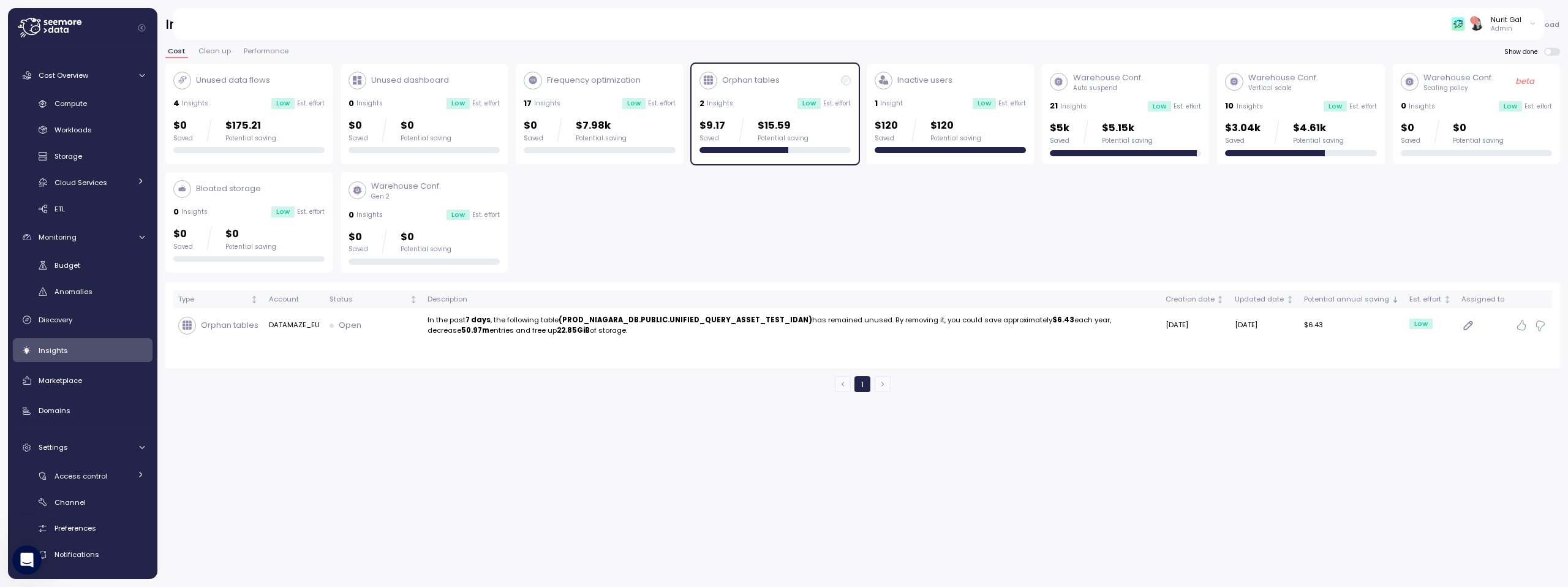
click at [772, 131] on p "$15.59" at bounding box center [783, 126] width 51 height 16
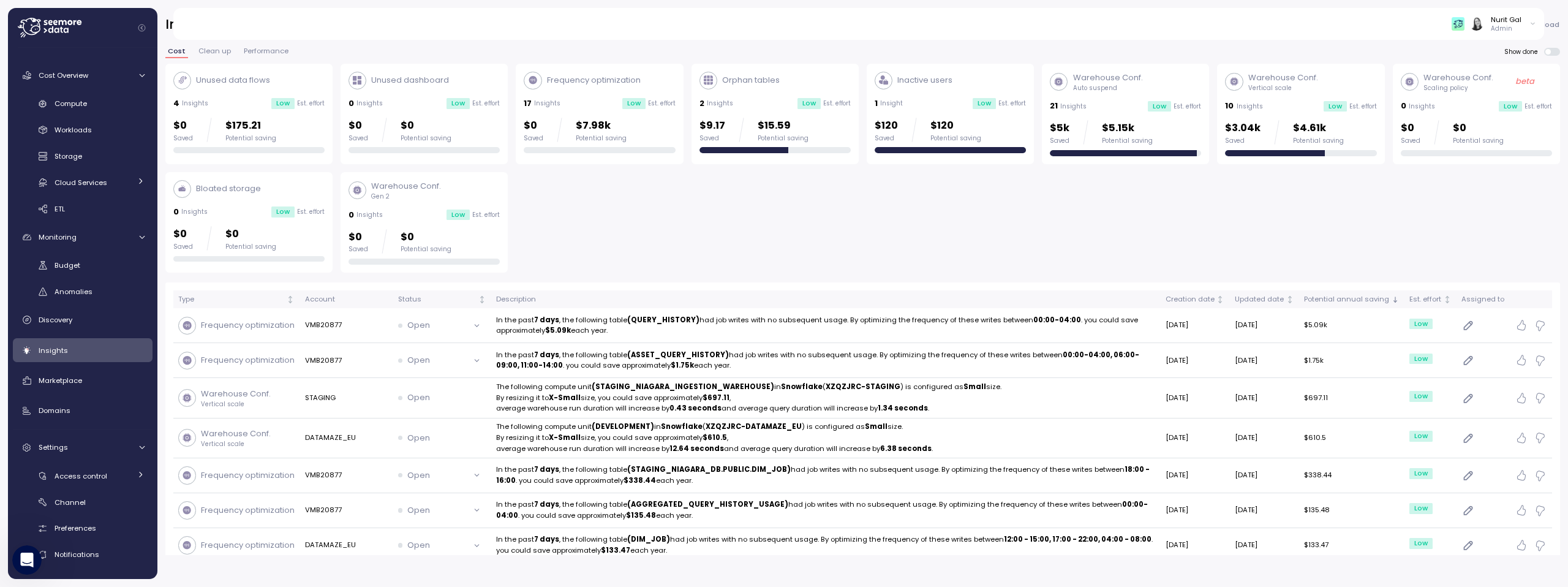
click at [772, 124] on p "$15.59" at bounding box center [783, 126] width 51 height 16
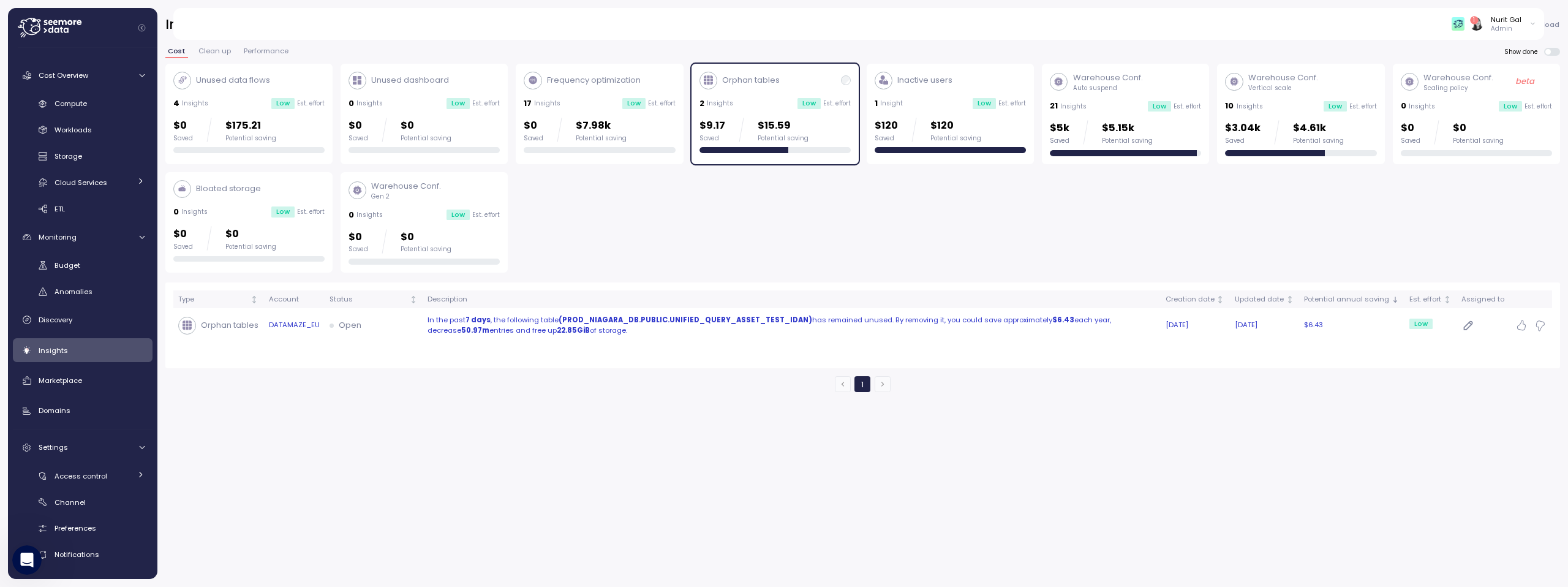
click at [685, 329] on p "In the past 7 days , the following table (PROD_NIAGARA_DB.PUBLIC.UNIFIED_QUERY_…" at bounding box center [792, 326] width 728 height 21
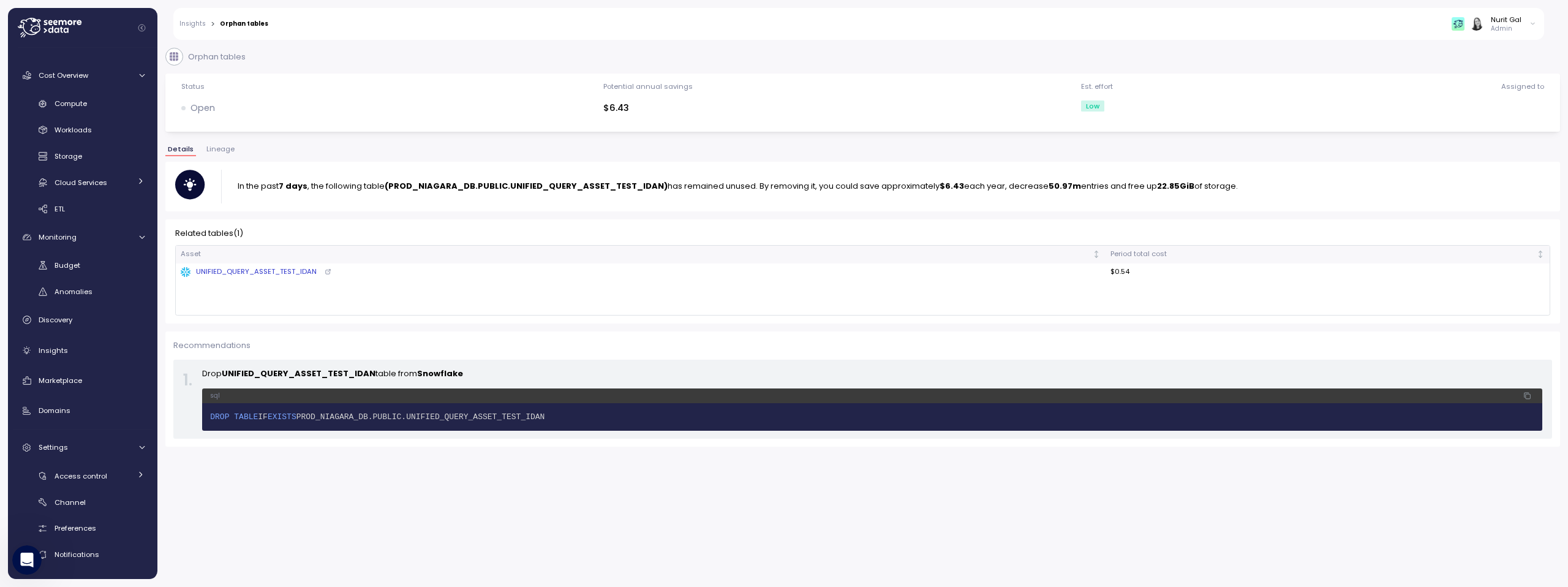
scroll to position [32, 0]
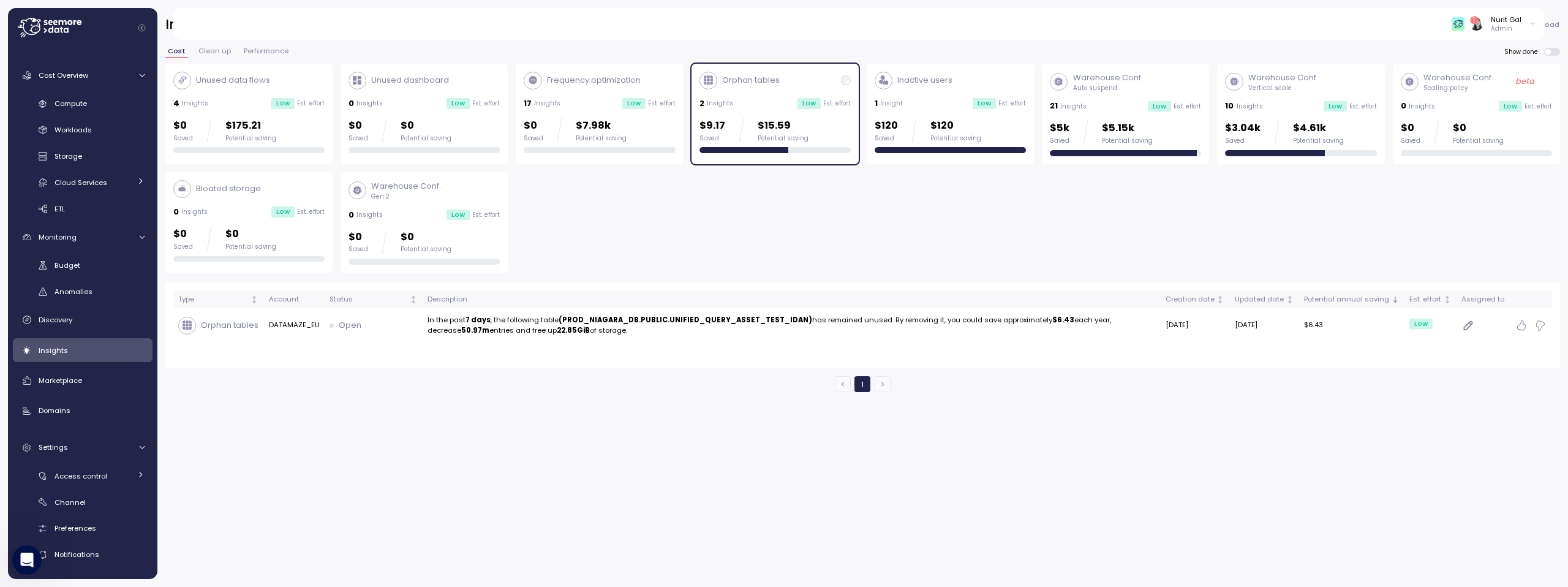
click at [1057, 25] on div "Nurit Gal Admin" at bounding box center [1494, 24] width 84 height 19
click at [1057, 348] on div "Log out" at bounding box center [1471, 346] width 113 height 11
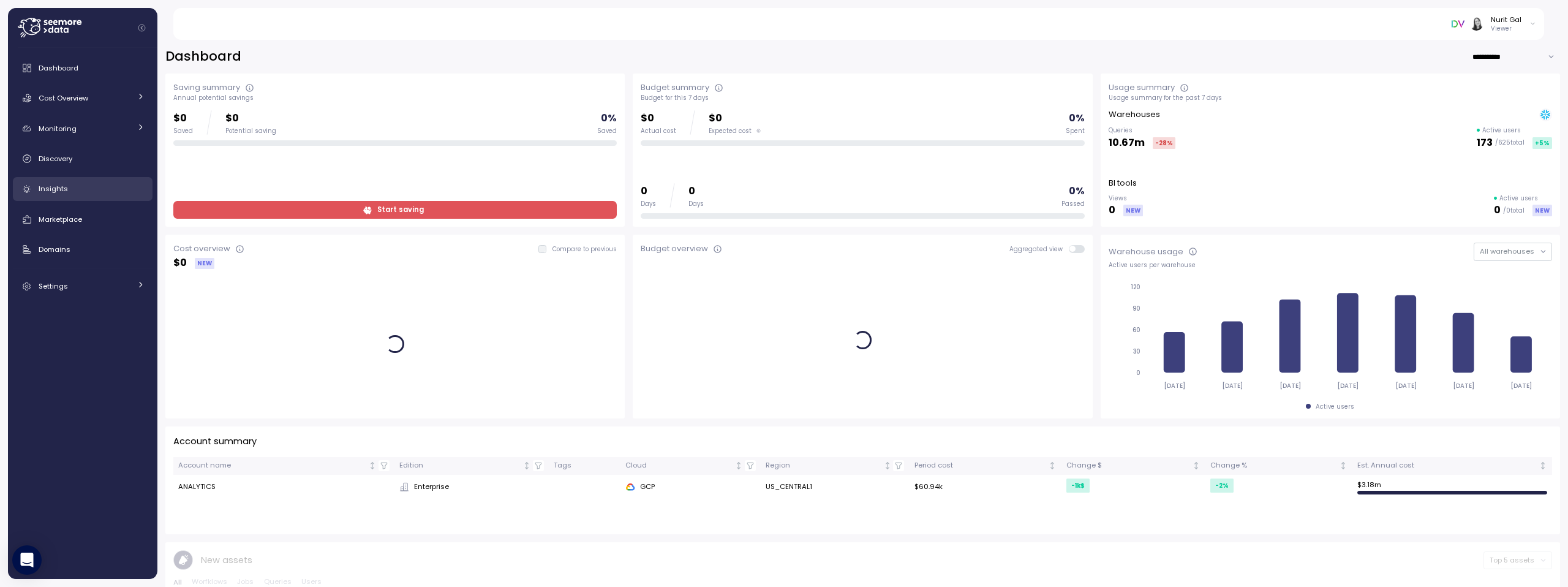
click at [85, 196] on link "Insights" at bounding box center [83, 189] width 140 height 24
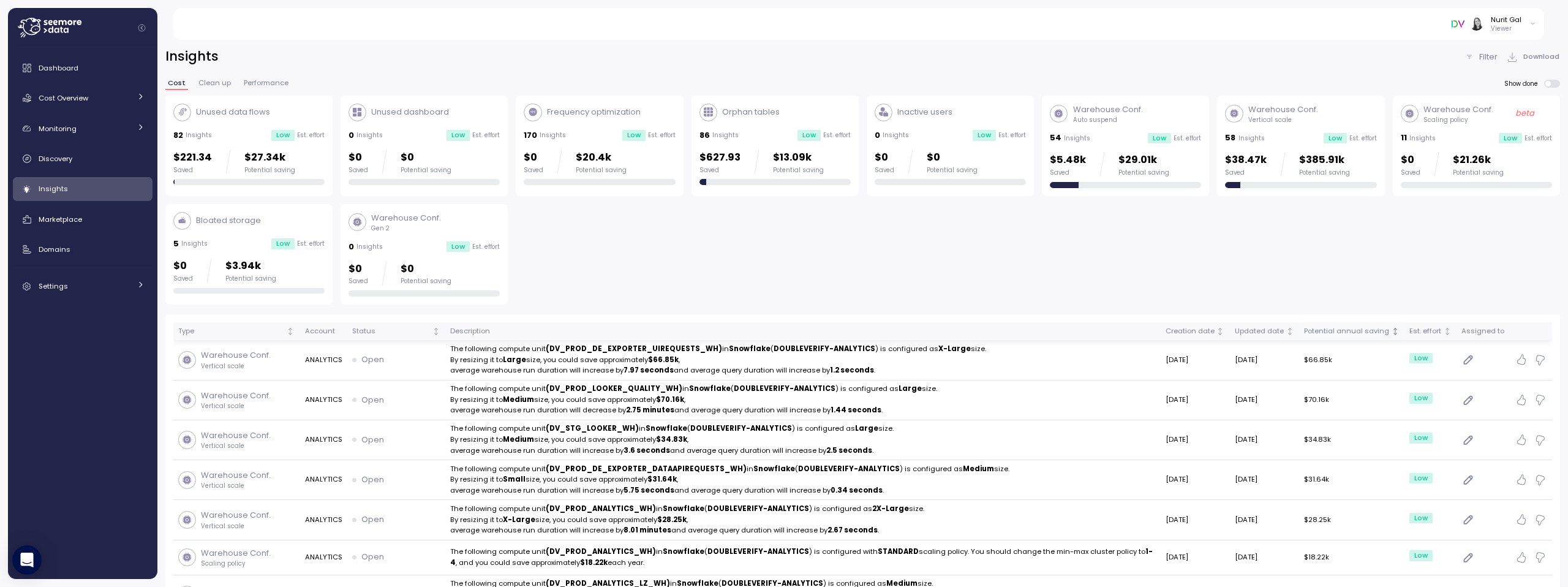
click at [1386, 333] on div "Potential annual saving" at bounding box center [1346, 331] width 85 height 11
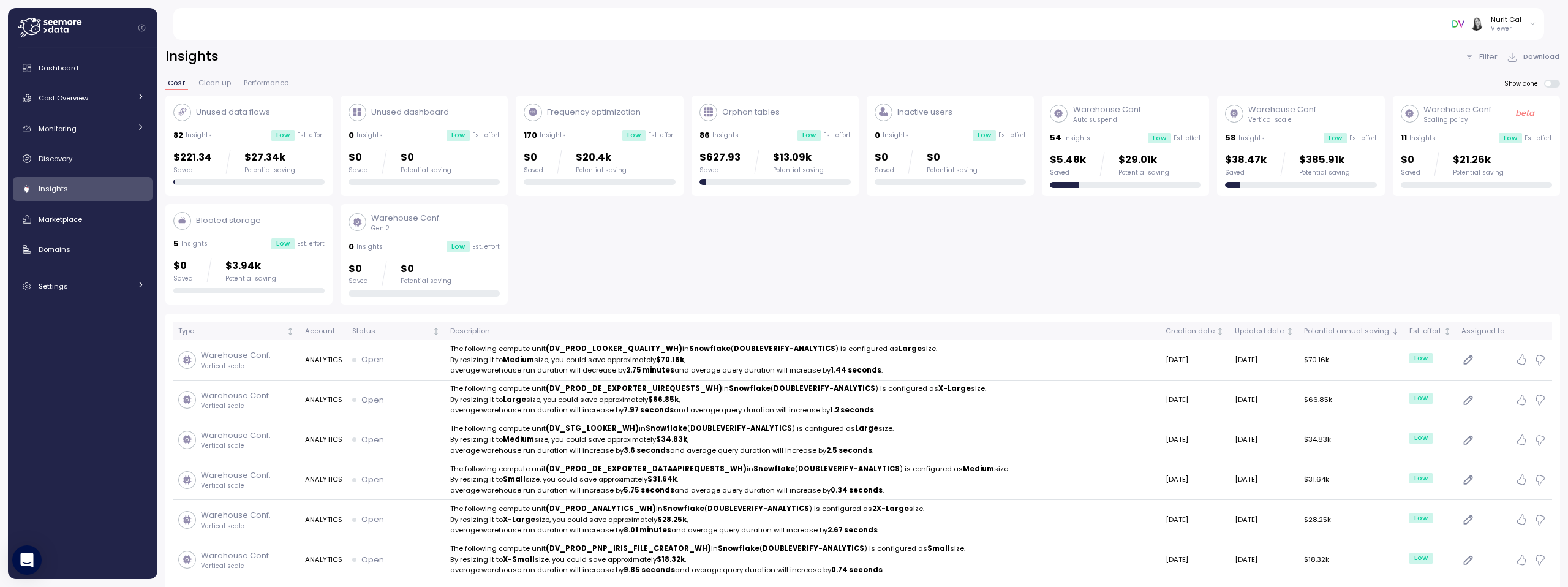
click at [730, 137] on p "Insights" at bounding box center [725, 136] width 26 height 9
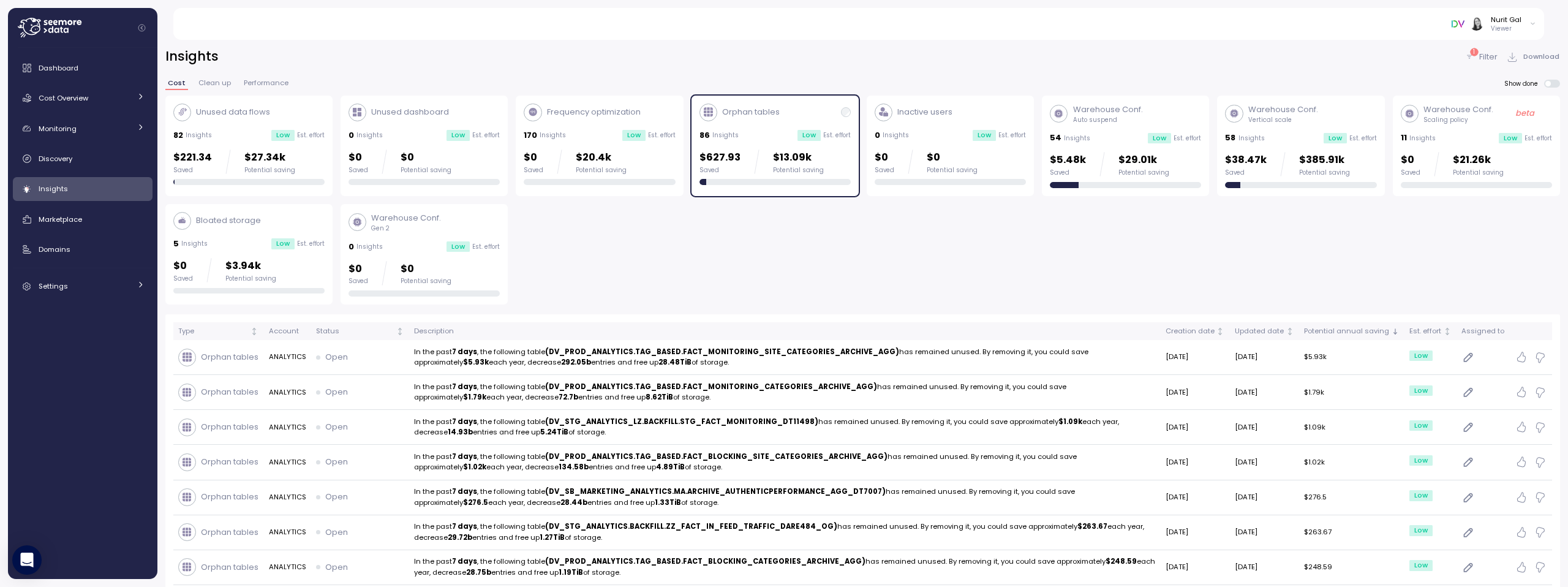
click at [493, 161] on div "$0 Saved $0 Potential saving" at bounding box center [424, 161] width 151 height 24
click at [700, 171] on div "Saved" at bounding box center [719, 170] width 41 height 9
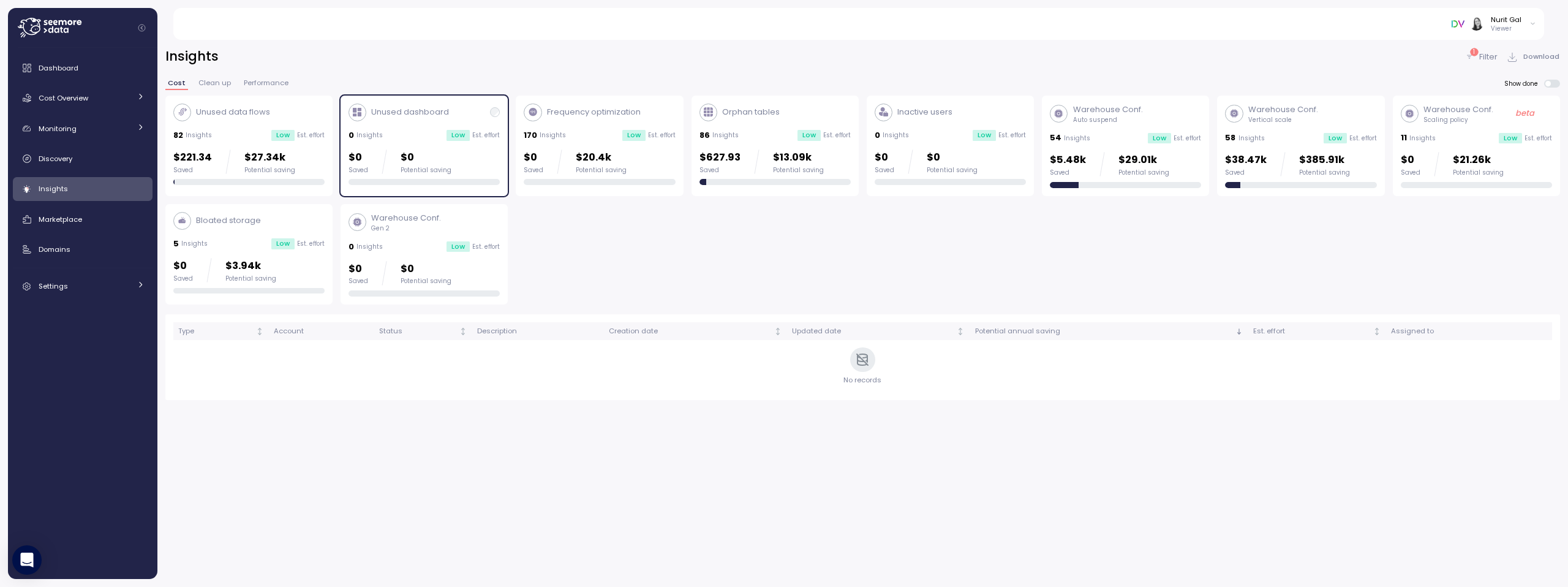
click at [318, 153] on div "$221.34 Saved $27.34k Potential saving" at bounding box center [249, 161] width 151 height 24
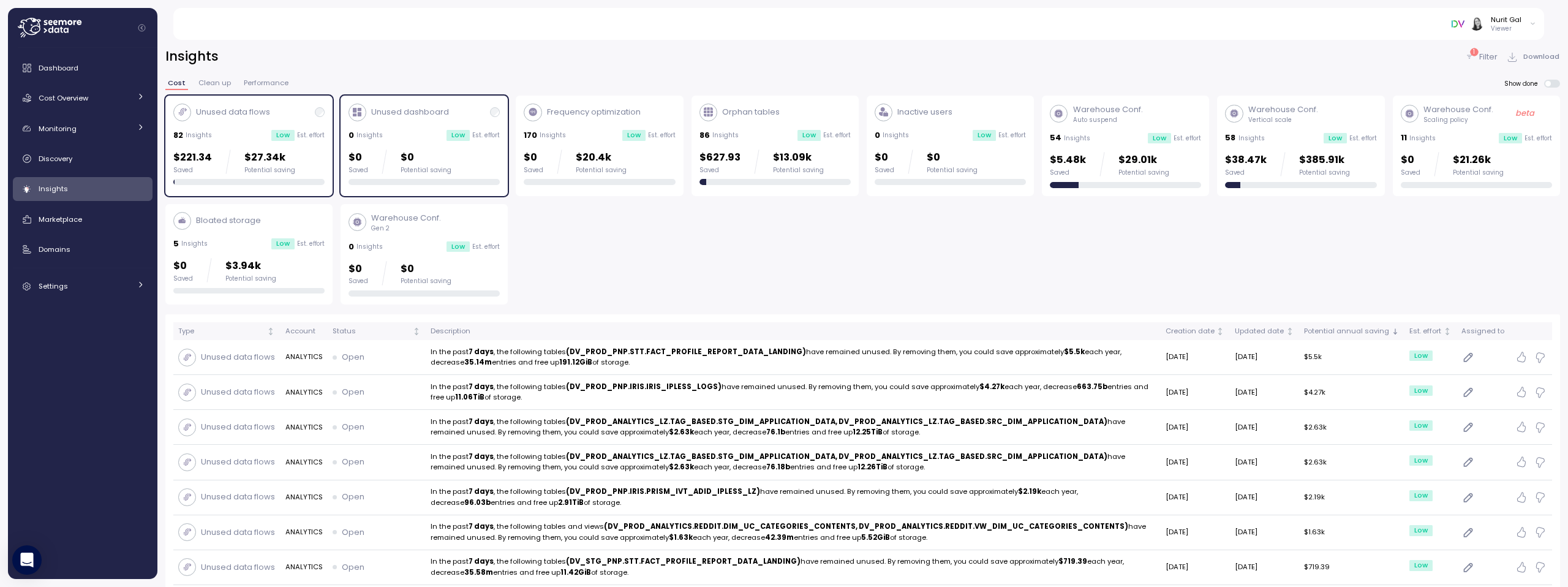
click at [395, 161] on div "$0 Saved $0 Potential saving" at bounding box center [400, 161] width 103 height 24
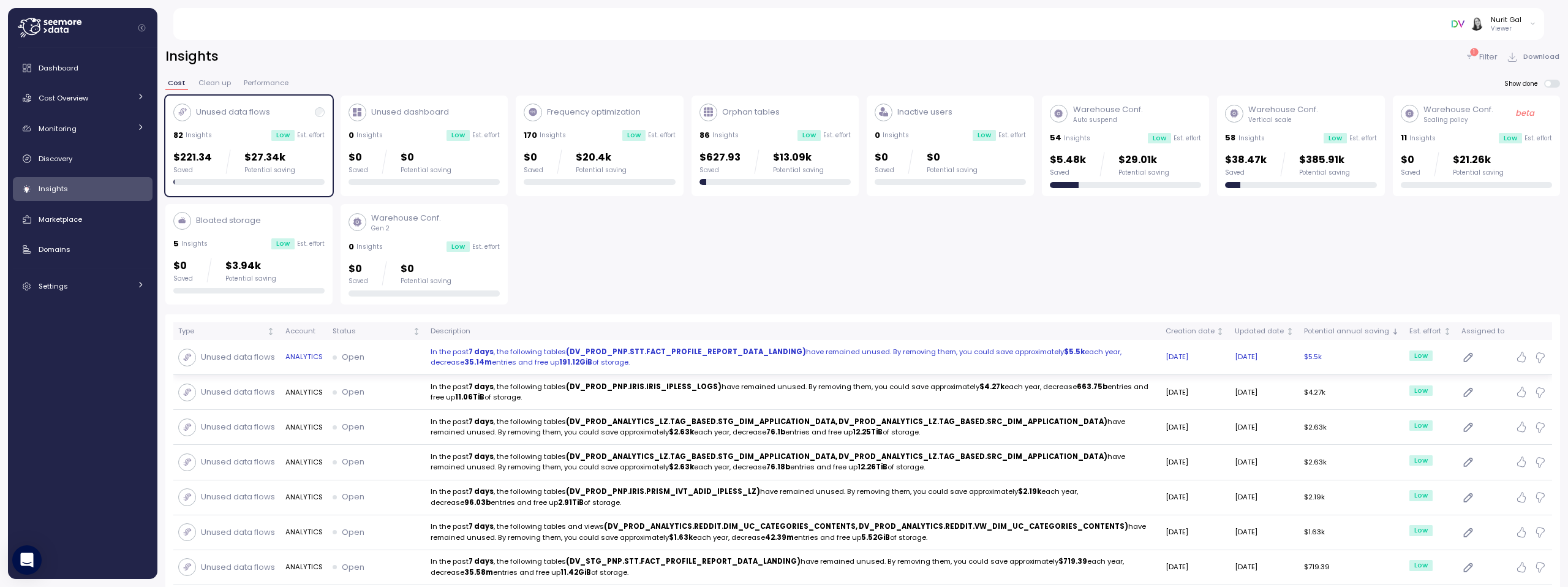
click at [887, 359] on p "In the past 7 days , the following tables (DV_PROD_PNP.STT.FACT_PROFILE_REPORT_…" at bounding box center [793, 357] width 725 height 21
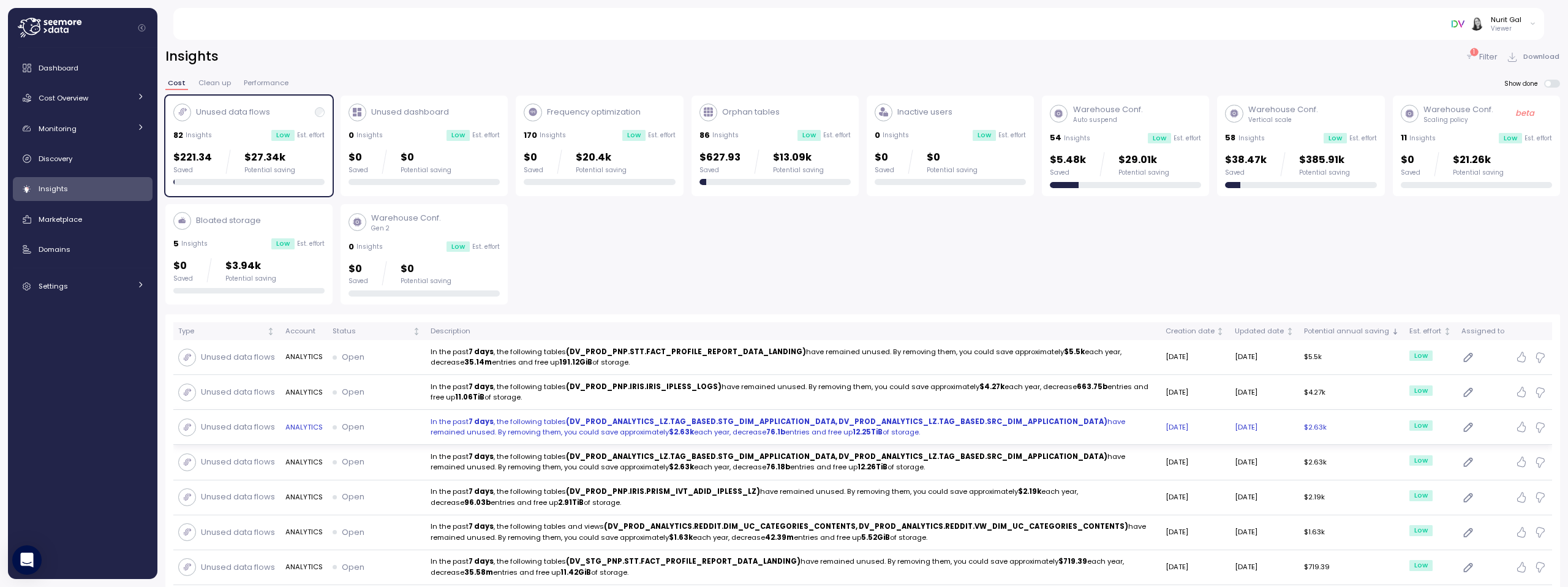
click at [620, 417] on strong "(DV_PROD_ANALYTICS_LZ.TAG_BASED.STG_DIM_APPLICATION_DATA, DV_PROD_ANALYTICS_LZ.…" at bounding box center [836, 421] width 541 height 10
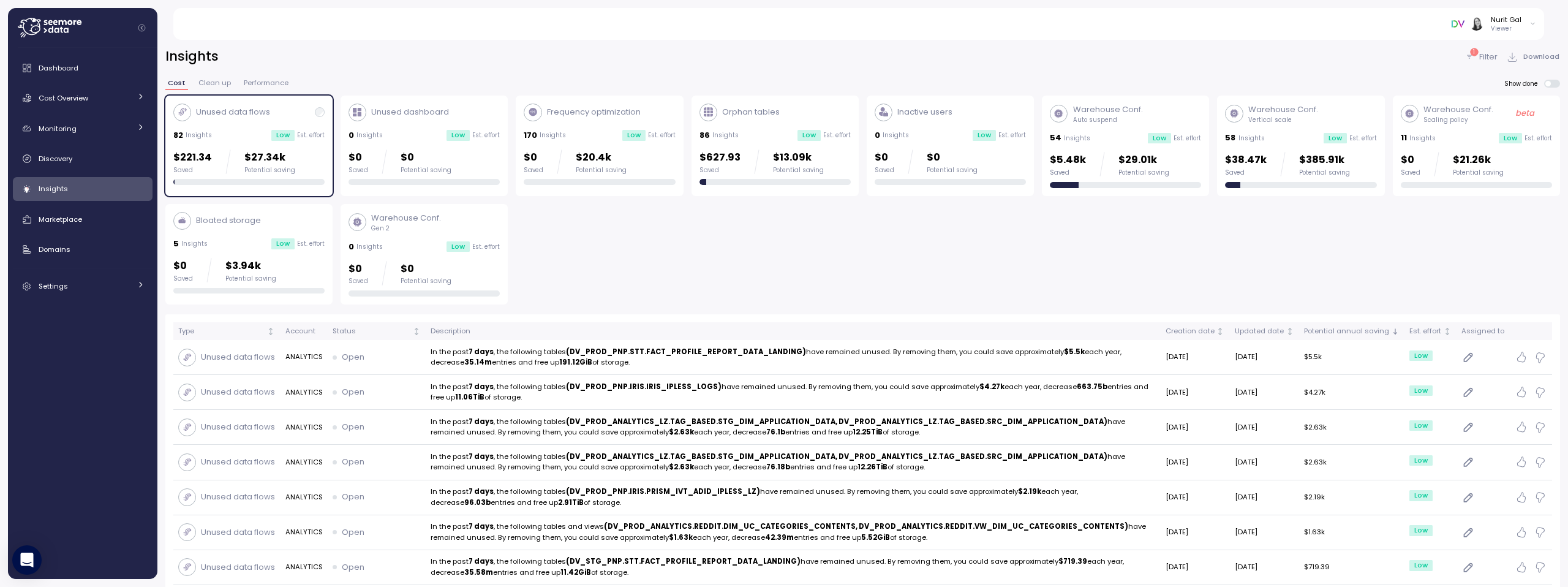
click at [658, 214] on div "Unused data flows 82 Insights Low Est. effort $221.34 Saved $27.34k Potential s…" at bounding box center [863, 200] width 1394 height 209
click at [288, 120] on div "Unused data flows" at bounding box center [249, 112] width 151 height 18
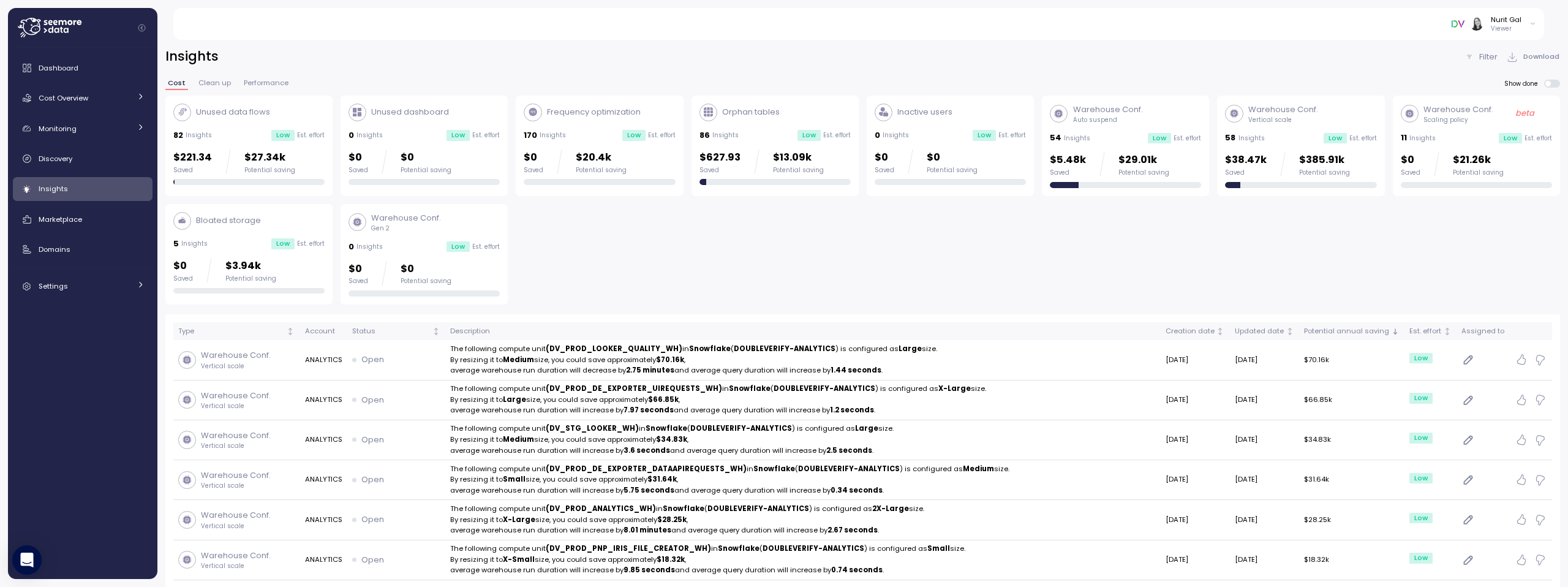
click at [254, 217] on p "Bloated storage" at bounding box center [228, 220] width 65 height 12
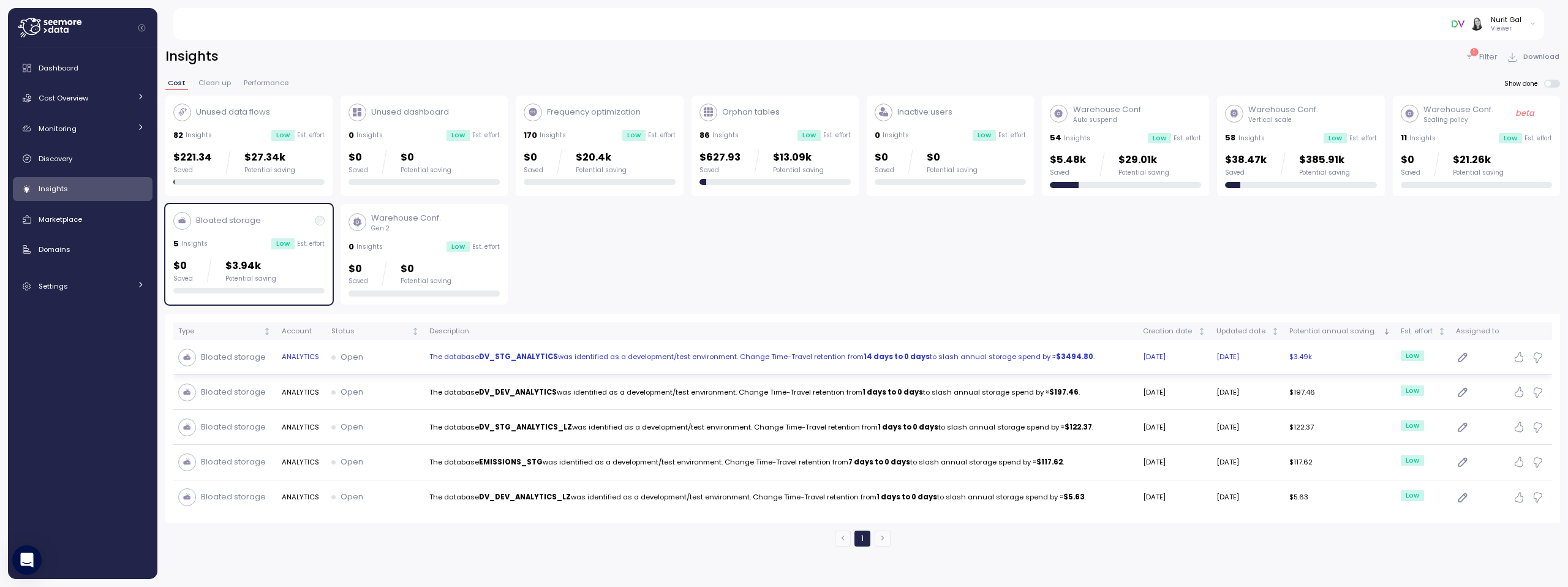
click at [484, 361] on strong "DV_STG_ANALYTICS" at bounding box center [518, 356] width 79 height 10
click at [298, 221] on div "Bloated storage" at bounding box center [249, 221] width 151 height 18
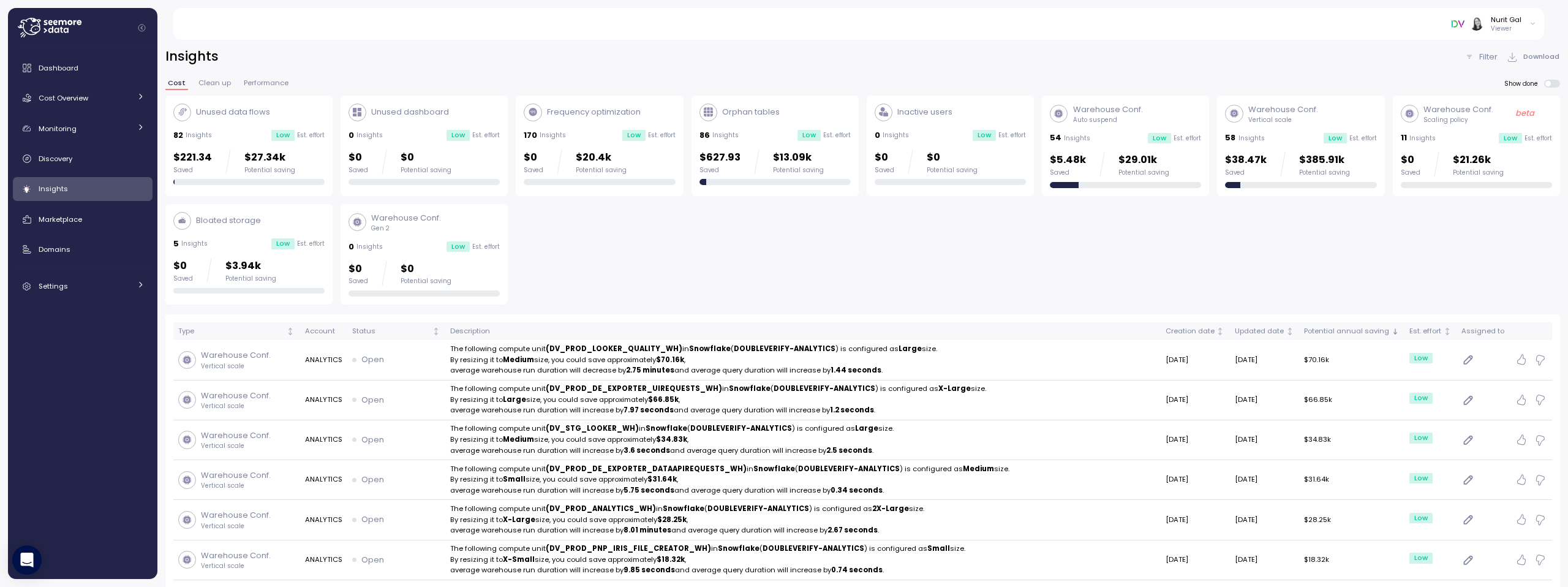
click at [508, 128] on div "Unused data flows 82 Insights Low Est. effort $221.34 Saved $27.34k Potential s…" at bounding box center [863, 200] width 1394 height 209
click at [485, 128] on div "Unused dashboard 0 Insights Low Est. effort $0 Saved $0 Potential saving" at bounding box center [424, 144] width 151 height 82
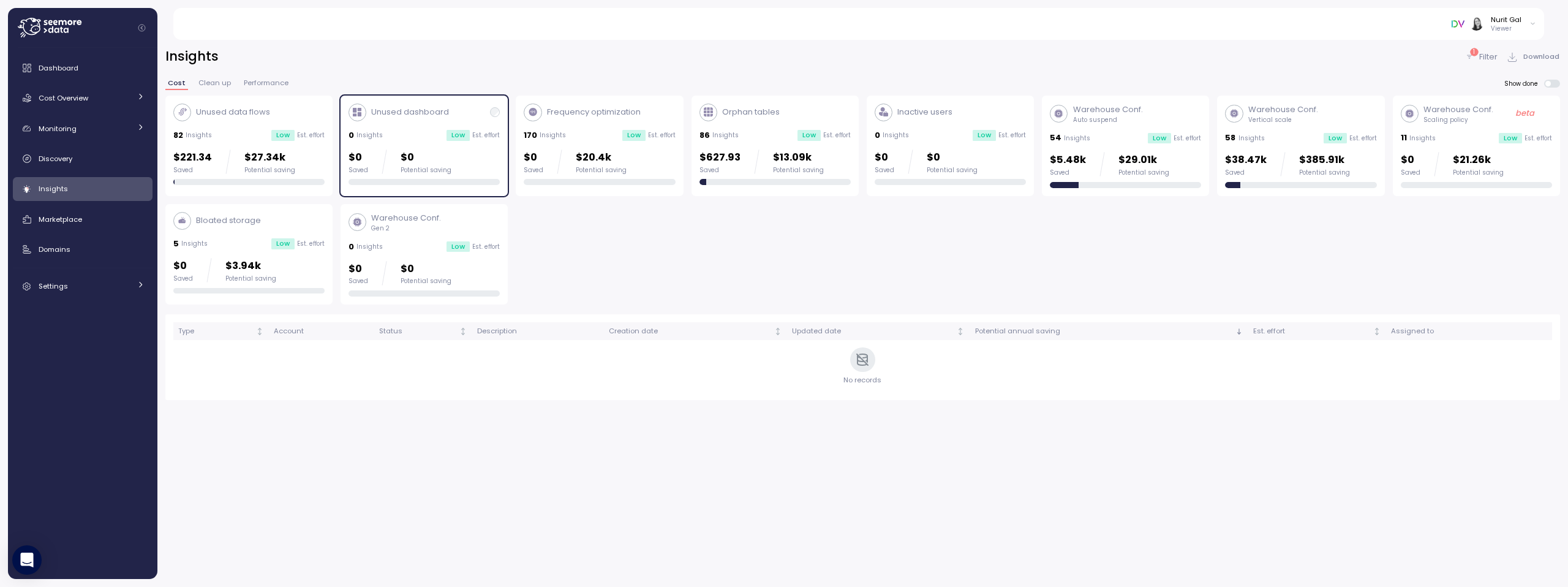
click at [485, 128] on div "Unused dashboard 0 Insights Low Est. effort $0 Saved $0 Potential saving" at bounding box center [424, 144] width 151 height 82
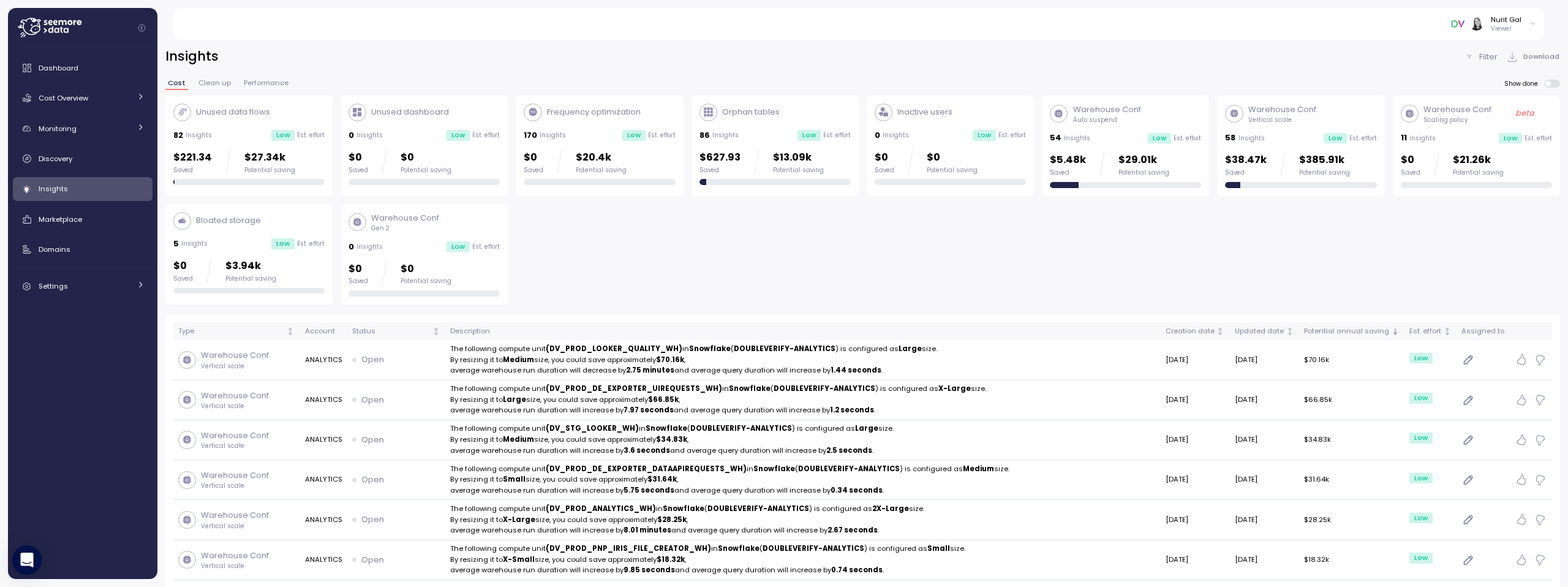
click at [296, 157] on div "$221.34 Saved $27.34k Potential saving" at bounding box center [249, 161] width 151 height 24
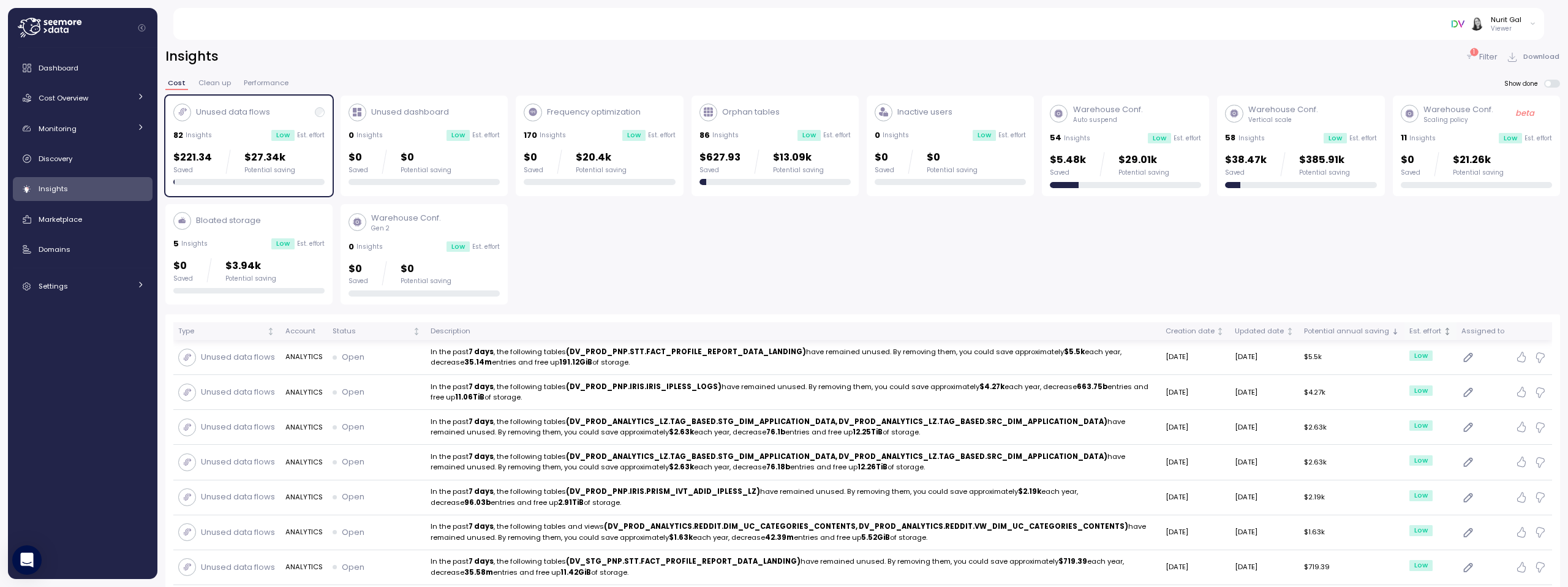
click at [1447, 334] on icon "Not sorted" at bounding box center [1447, 331] width 9 height 9
click at [1447, 334] on icon "Sorted descending" at bounding box center [1447, 331] width 9 height 9
click at [245, 136] on div "82 Insights Low Est. effort" at bounding box center [249, 135] width 151 height 12
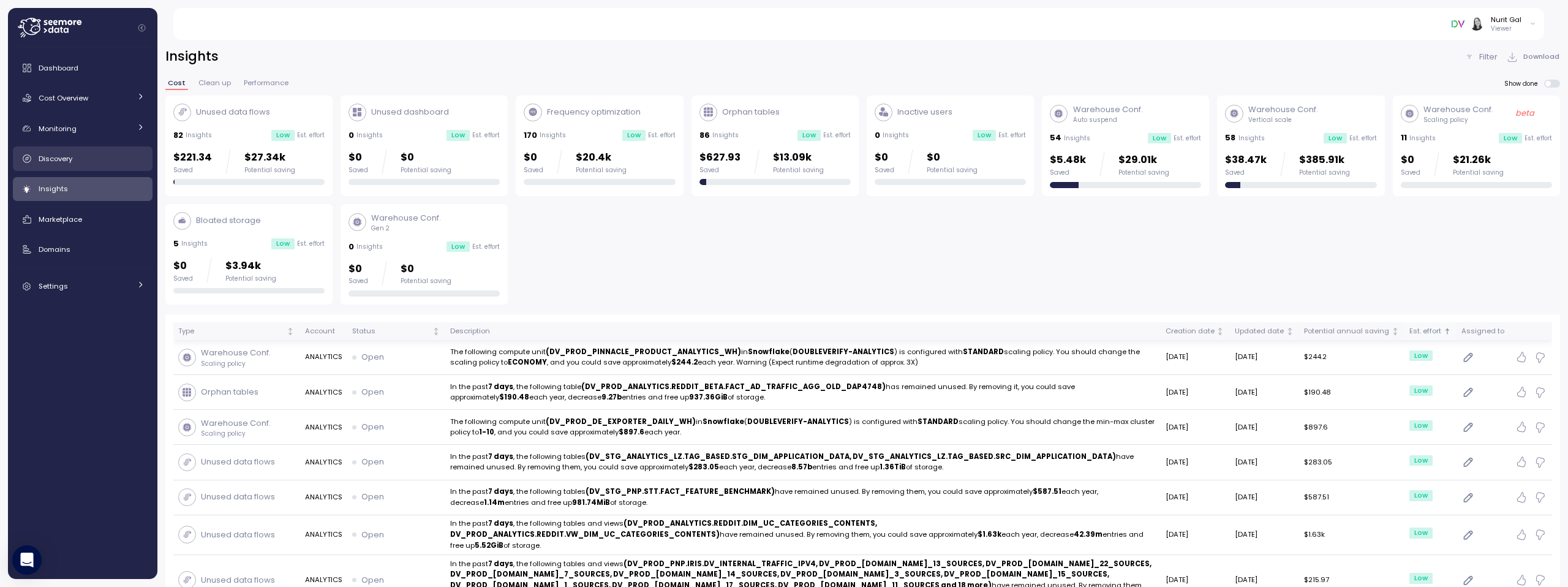
click at [51, 164] on div "Discovery" at bounding box center [91, 159] width 106 height 12
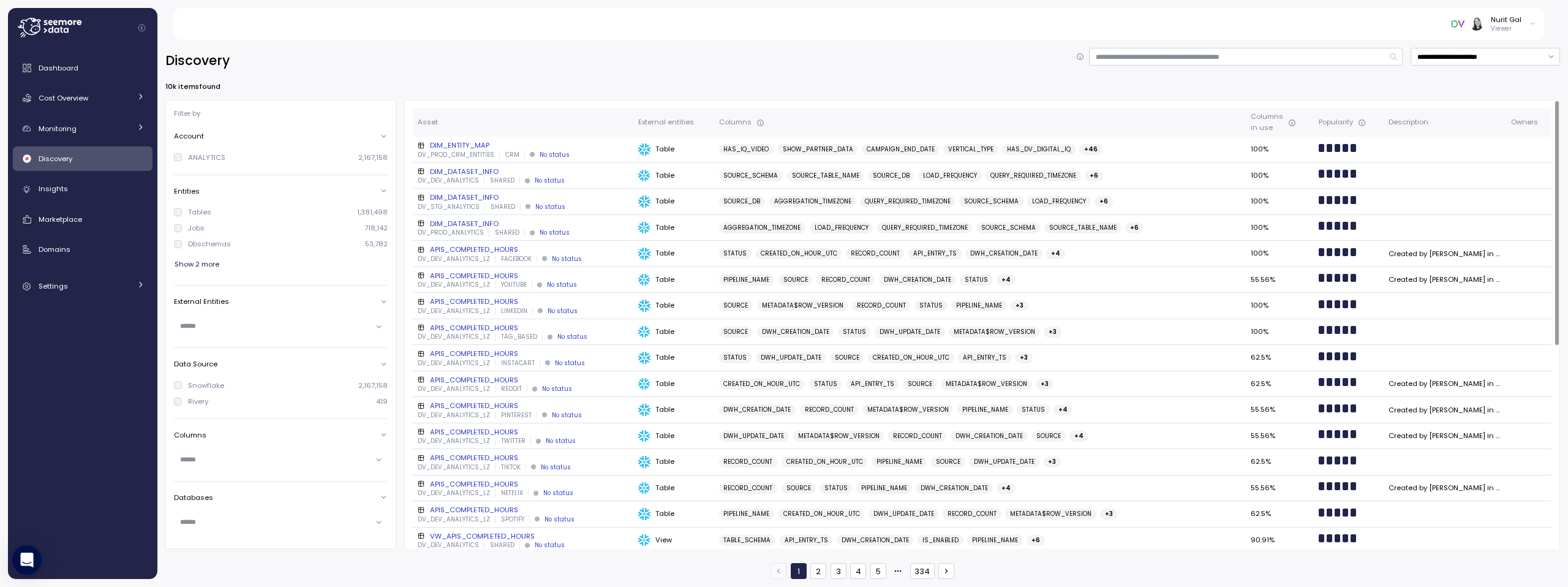
click at [1370, 124] on div "Popularity" at bounding box center [1348, 122] width 60 height 11
click at [879, 566] on button "5" at bounding box center [878, 571] width 16 height 16
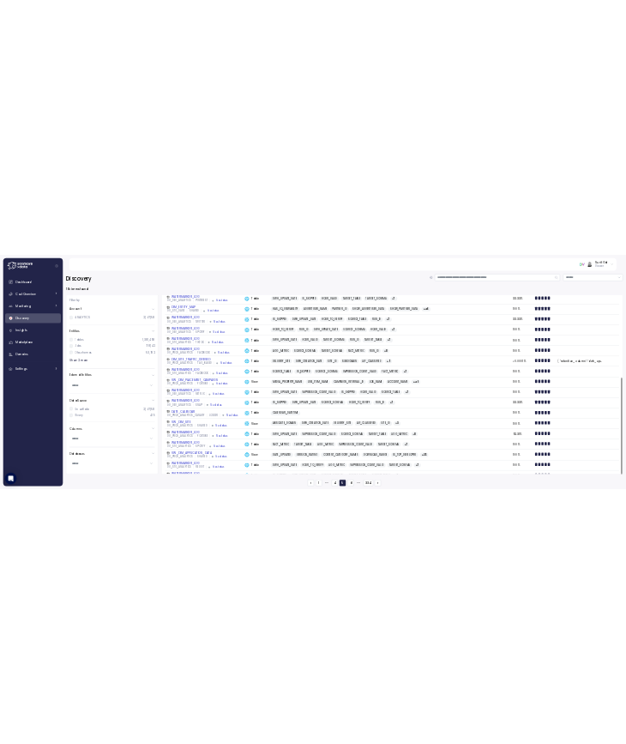
scroll to position [538, 0]
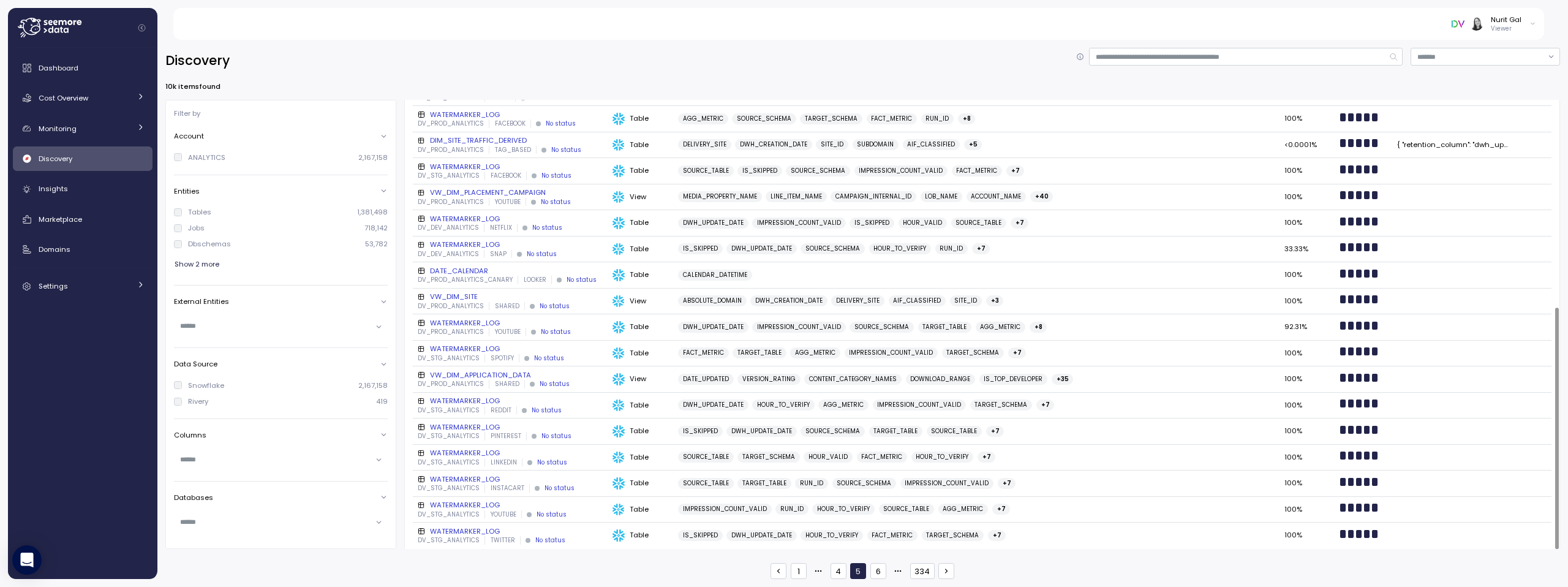
click at [875, 574] on button "6" at bounding box center [878, 571] width 16 height 16
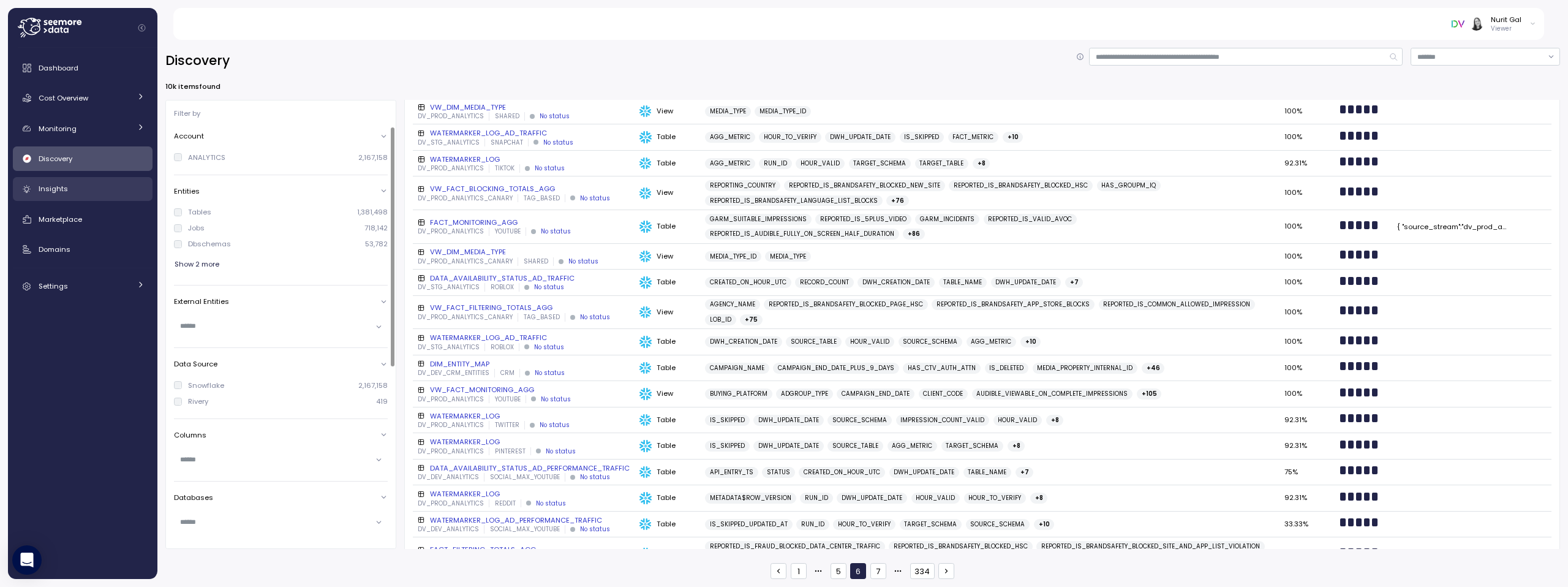
click at [75, 189] on div "Insights" at bounding box center [91, 189] width 106 height 12
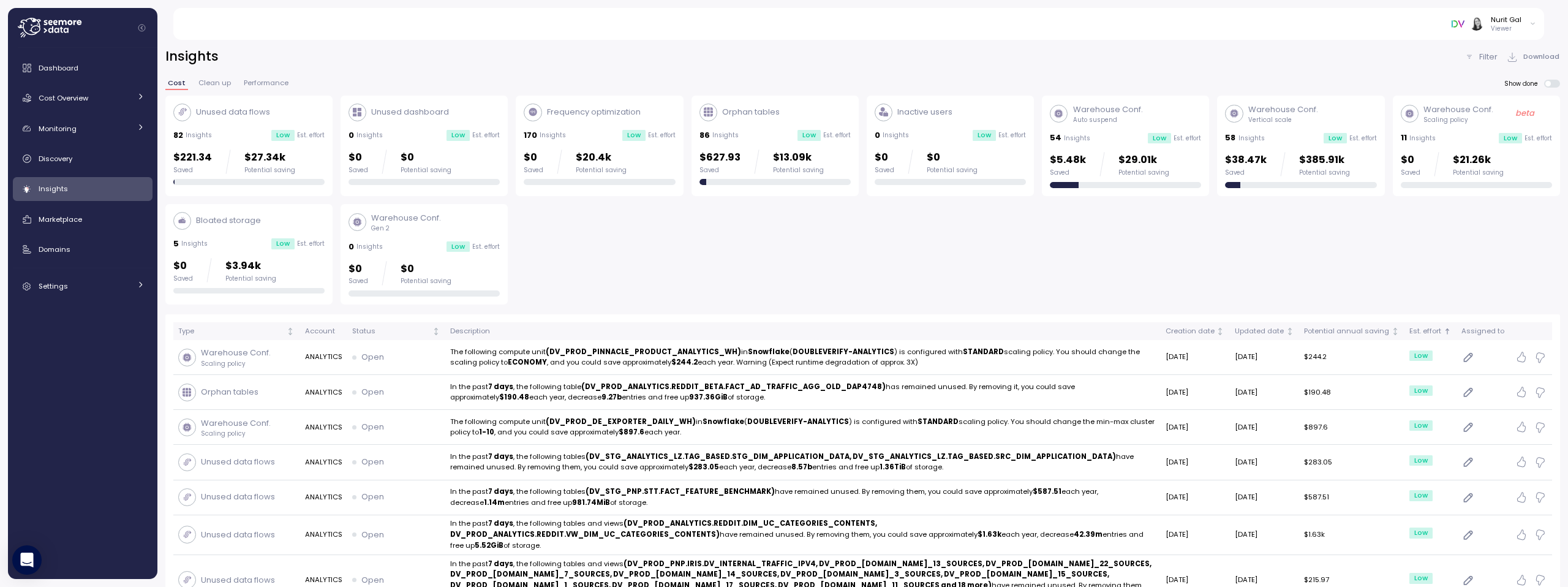
click at [675, 252] on div "Unused data flows 82 Insights Low Est. effort $221.34 Saved $27.34k Potential s…" at bounding box center [863, 200] width 1394 height 209
